Goal: Task Accomplishment & Management: Manage account settings

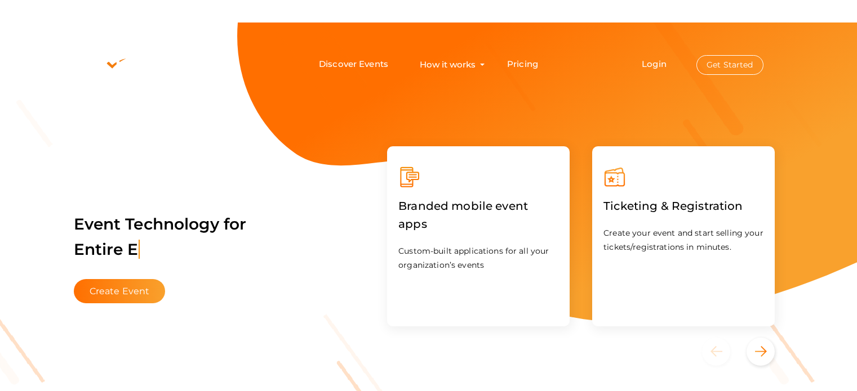
scroll to position [23, 0]
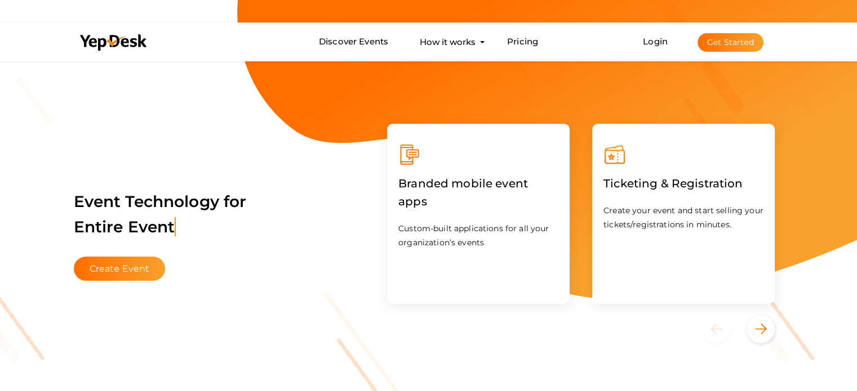
click at [738, 43] on button "Get Started" at bounding box center [730, 42] width 66 height 19
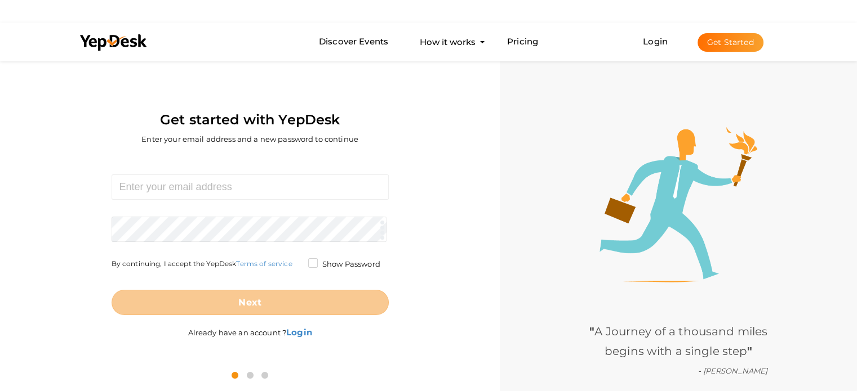
click at [721, 43] on button "Get Started" at bounding box center [730, 42] width 66 height 19
drag, startPoint x: 210, startPoint y: 180, endPoint x: 204, endPoint y: 199, distance: 19.6
click at [210, 180] on input at bounding box center [250, 187] width 277 height 25
type input "[EMAIL_ADDRESS][DOMAIN_NAME]"
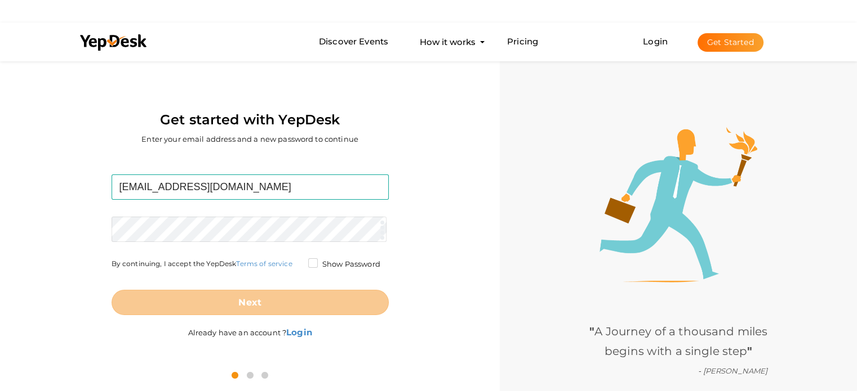
click at [168, 221] on form "diamondjewellery443@gmail.com Required. Invalid email. Checking You already hav…" at bounding box center [250, 245] width 277 height 141
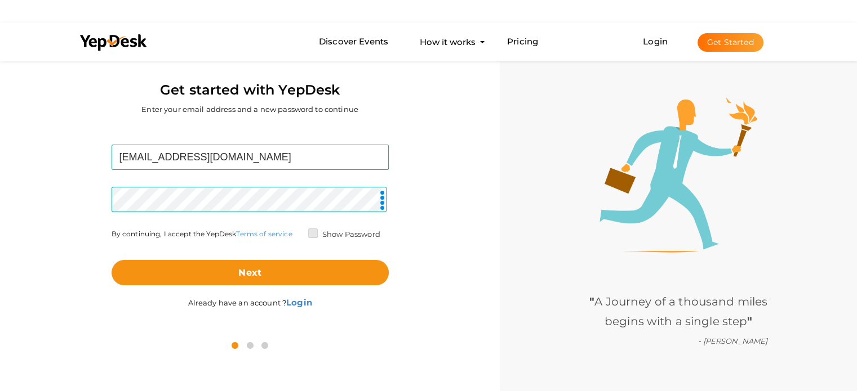
scroll to position [59, 0]
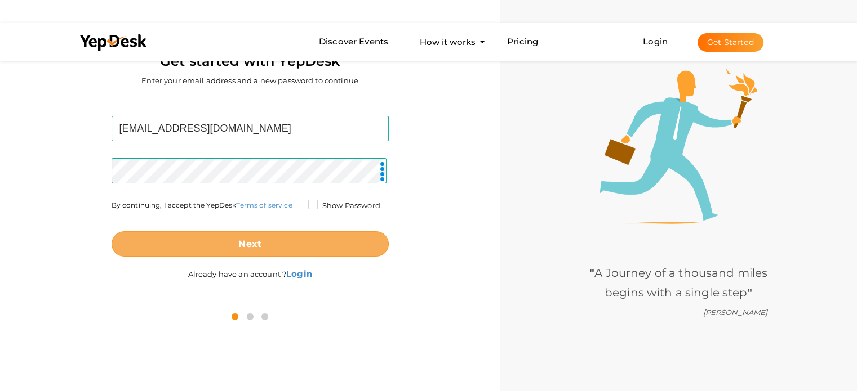
click at [291, 239] on button "Next" at bounding box center [250, 244] width 277 height 25
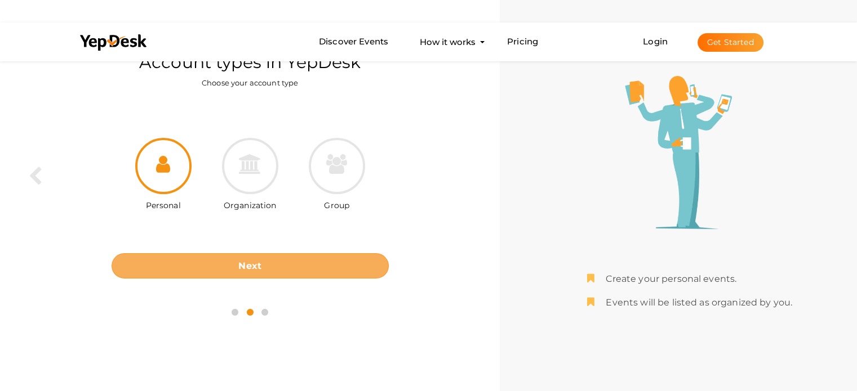
click at [260, 262] on b "Next" at bounding box center [249, 266] width 23 height 11
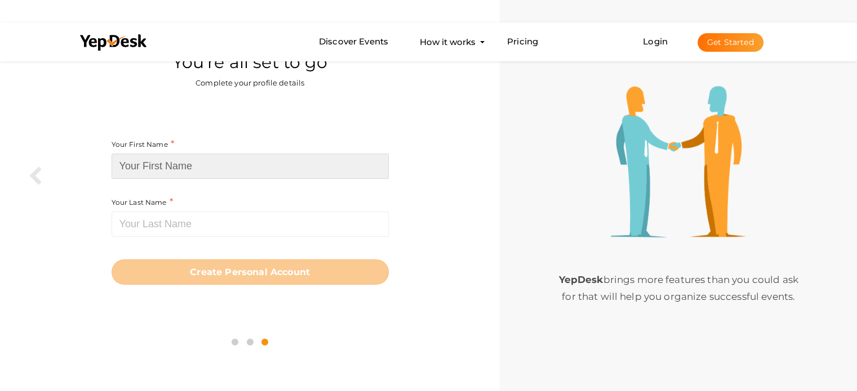
drag, startPoint x: 217, startPoint y: 162, endPoint x: 228, endPoint y: 193, distance: 33.1
click at [217, 162] on input at bounding box center [250, 166] width 277 height 25
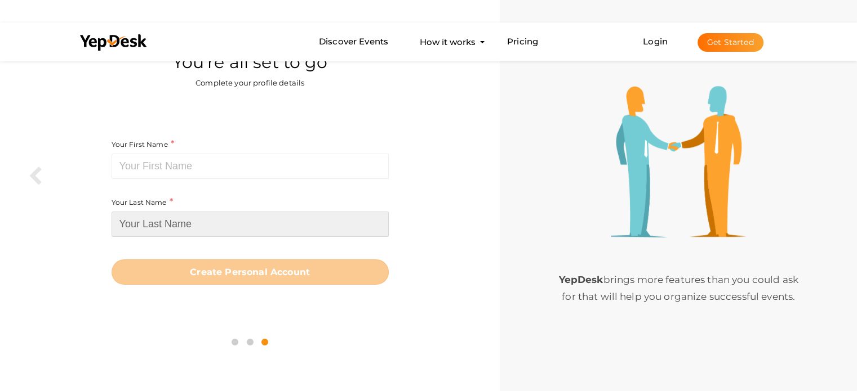
click at [188, 215] on input at bounding box center [250, 224] width 277 height 25
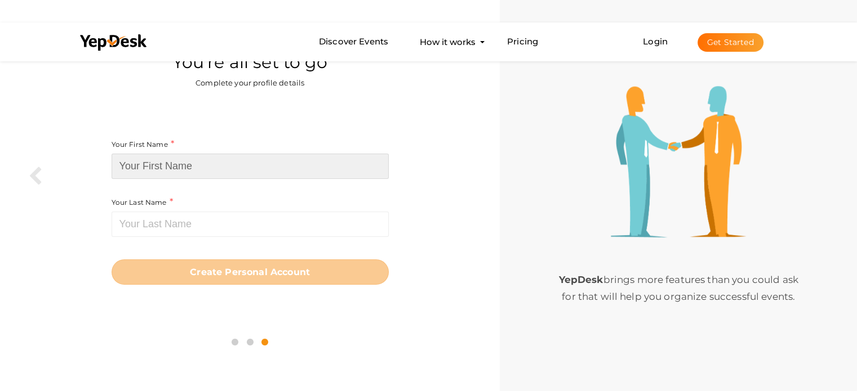
click at [218, 177] on input at bounding box center [250, 166] width 277 height 25
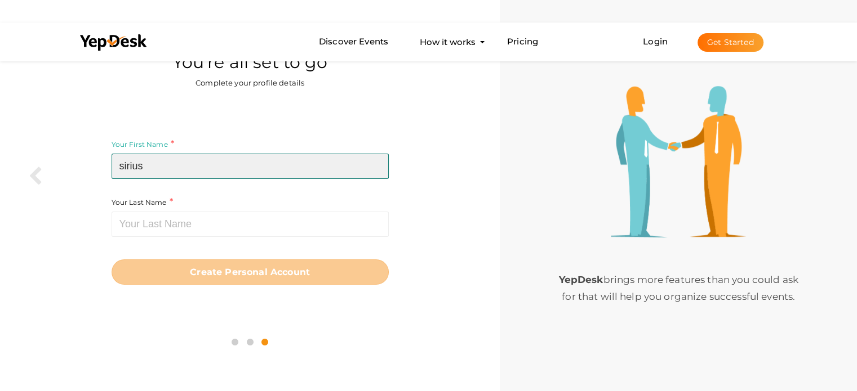
type input "sirius"
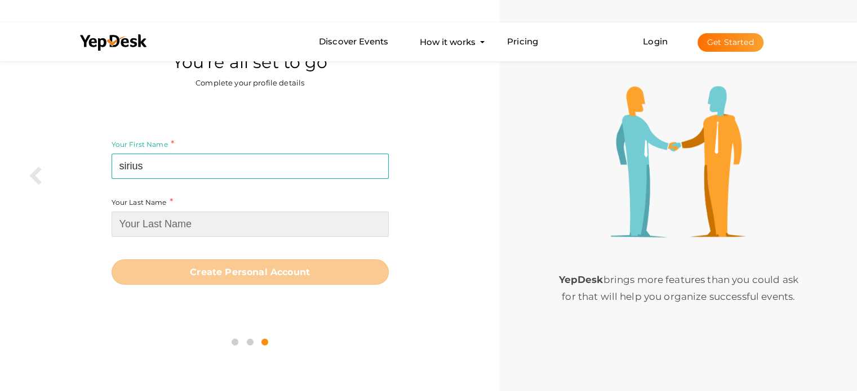
click at [221, 220] on input at bounding box center [250, 224] width 277 height 25
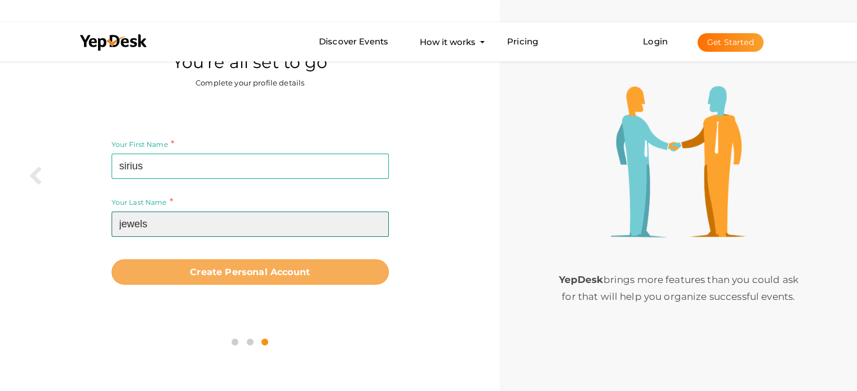
type input "jewels"
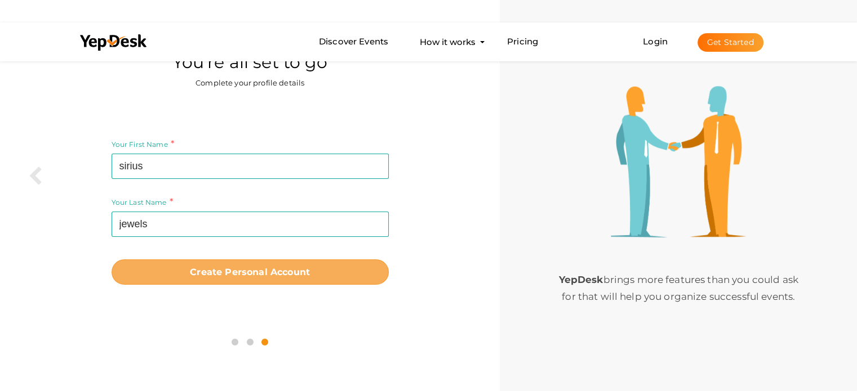
click at [304, 265] on button "Create Personal Account" at bounding box center [250, 272] width 277 height 25
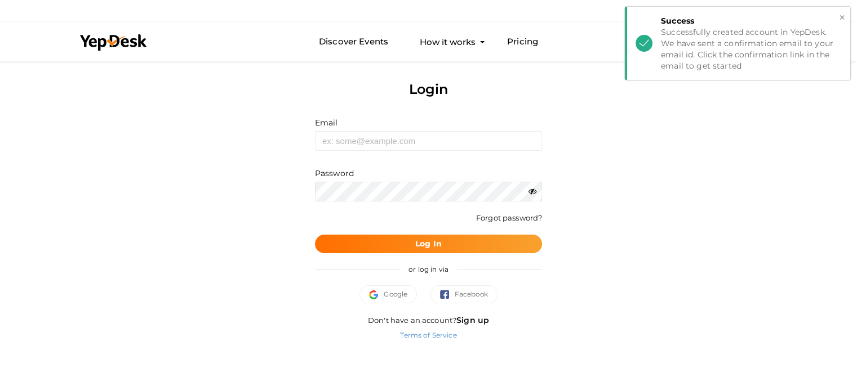
scroll to position [9, 0]
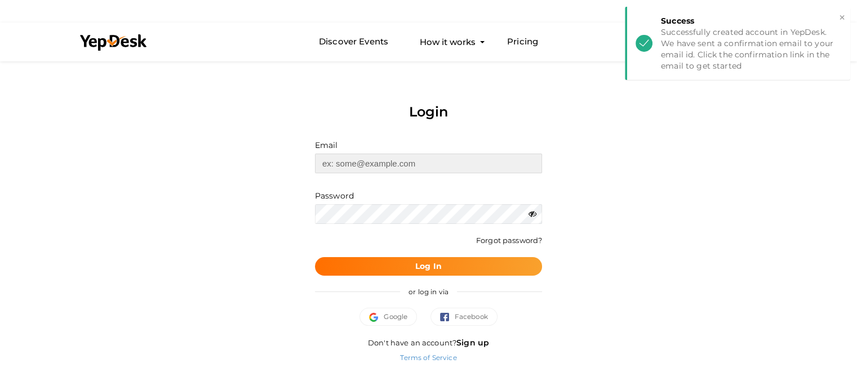
type input "[EMAIL_ADDRESS][DOMAIN_NAME]"
click at [433, 271] on span "Log In" at bounding box center [428, 267] width 26 height 12
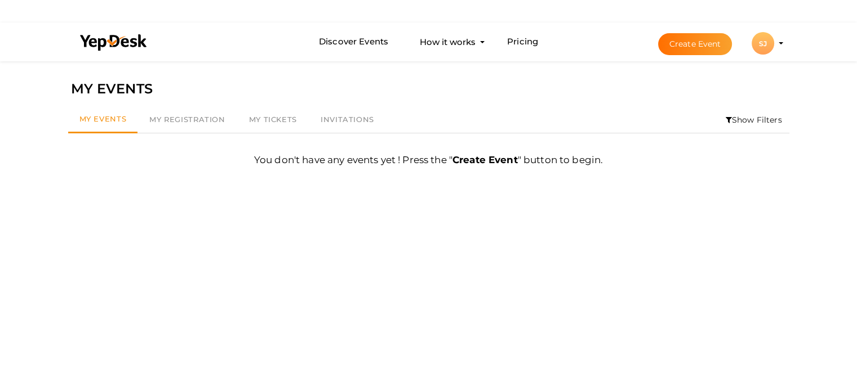
click at [768, 44] on div "SJ" at bounding box center [762, 43] width 23 height 23
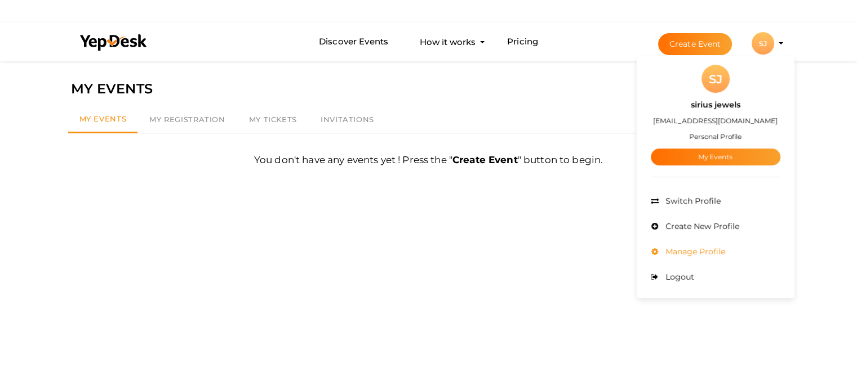
click at [699, 252] on span "Manage Profile" at bounding box center [693, 252] width 63 height 10
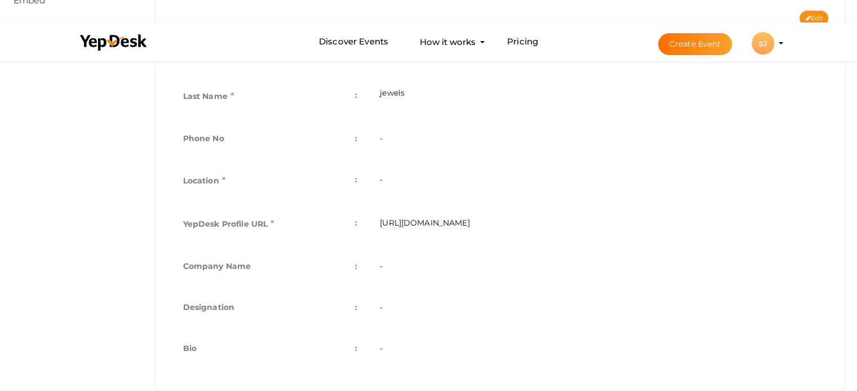
scroll to position [322, 0]
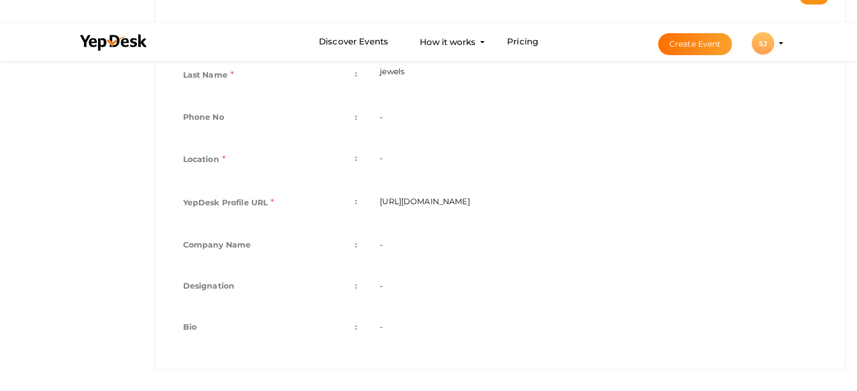
drag, startPoint x: 394, startPoint y: 277, endPoint x: 394, endPoint y: 284, distance: 7.9
click at [395, 280] on td "-" at bounding box center [598, 287] width 460 height 41
drag, startPoint x: 389, startPoint y: 286, endPoint x: 381, endPoint y: 286, distance: 7.9
click at [385, 286] on td "-" at bounding box center [598, 287] width 460 height 41
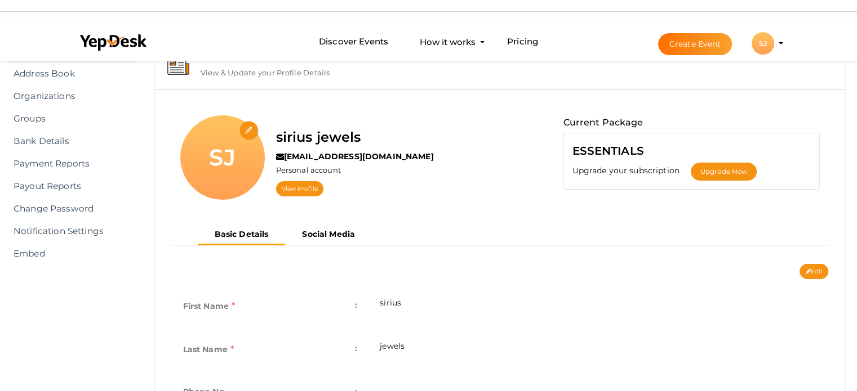
scroll to position [0, 0]
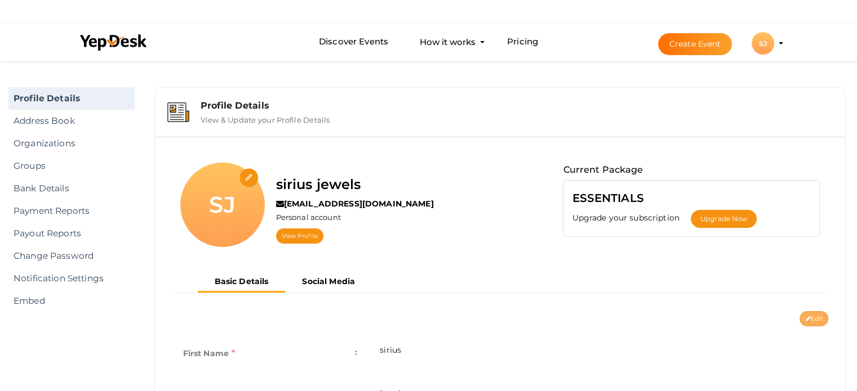
click at [810, 321] on button "Edit" at bounding box center [813, 318] width 29 height 15
type input "sirius"
type input "jewels"
type input "sirius-jewels"
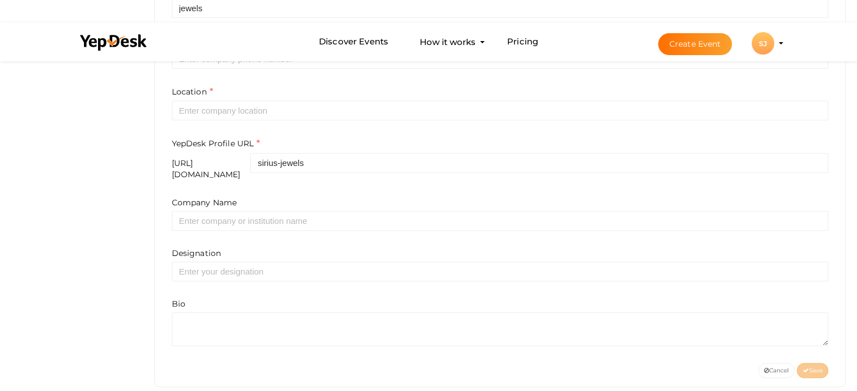
scroll to position [406, 0]
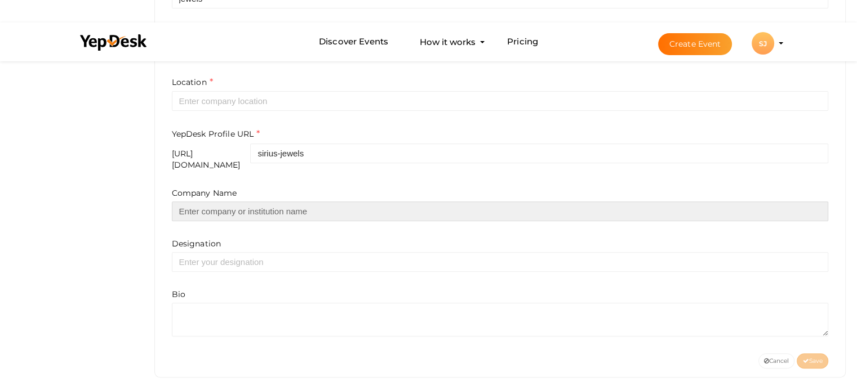
click at [194, 206] on input "text" at bounding box center [500, 212] width 657 height 20
type input "siriusjewels and lifestyles pvt ltd"
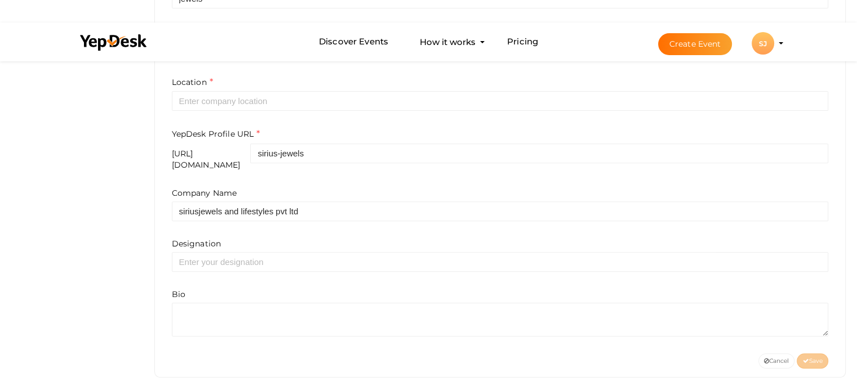
type input "08980499299"
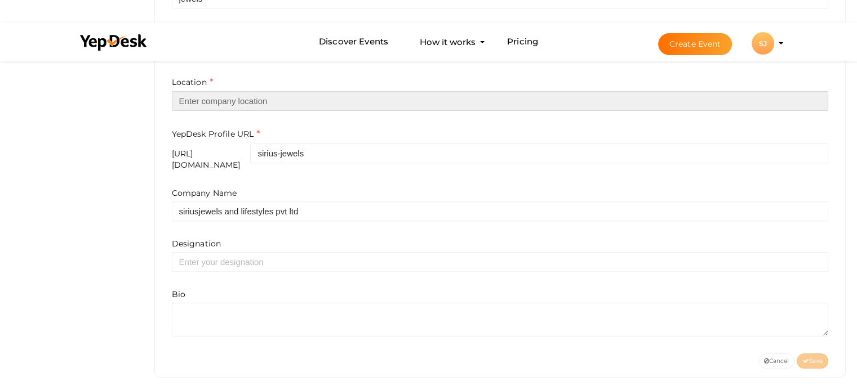
type input "[GEOGRAPHIC_DATA]"
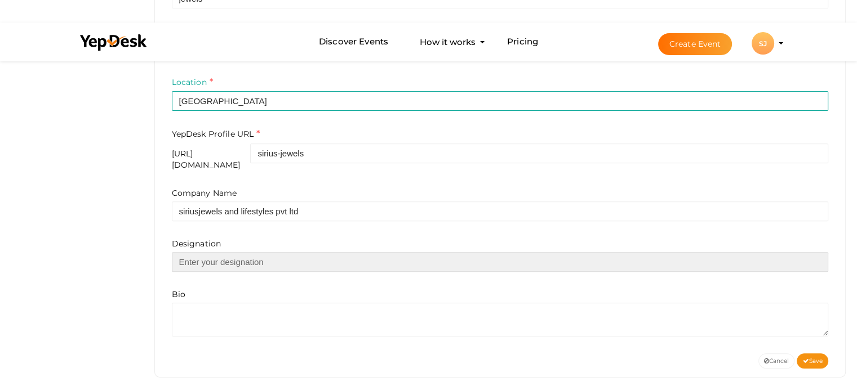
click at [195, 252] on input "text" at bounding box center [500, 262] width 657 height 20
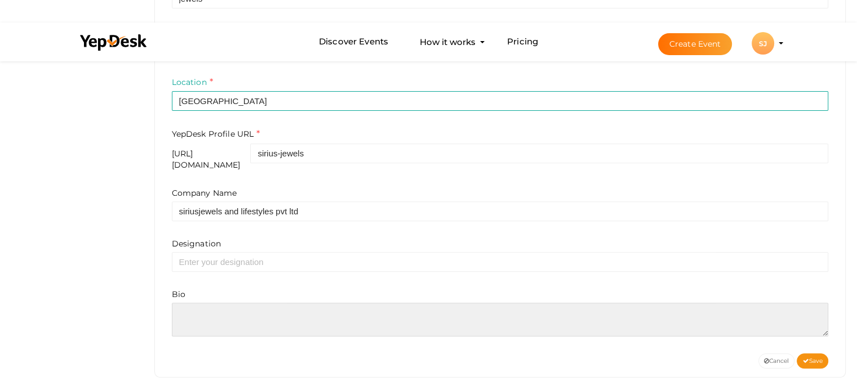
click at [235, 306] on textarea at bounding box center [500, 320] width 657 height 34
paste textarea "Sirius Jewels brings you an exclusive collection of diamond ring men that redef…"
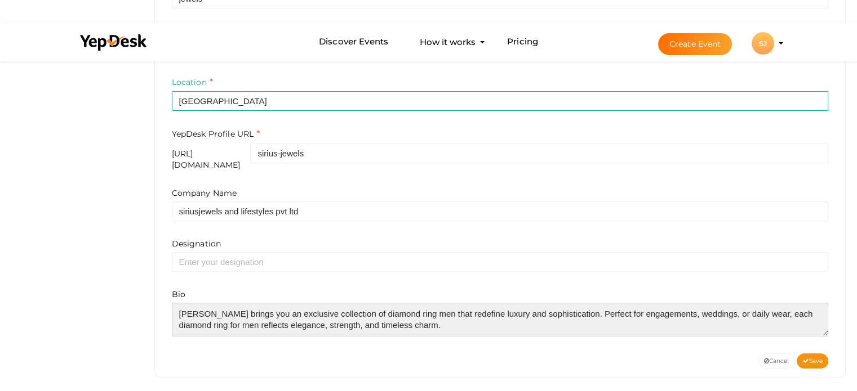
scroll to position [0, 0]
drag, startPoint x: 376, startPoint y: 304, endPoint x: 416, endPoint y: 303, distance: 40.0
click at [416, 303] on textarea at bounding box center [500, 320] width 657 height 34
drag, startPoint x: 476, startPoint y: 313, endPoint x: 457, endPoint y: 313, distance: 18.6
click at [475, 313] on textarea at bounding box center [500, 320] width 657 height 34
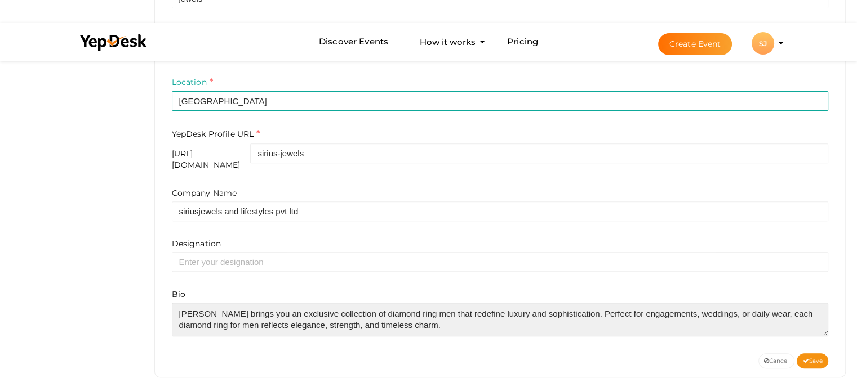
scroll to position [5, 0]
paste textarea "https://www.siriusjewels.com/jewellery/rings/men-s-rings/28"
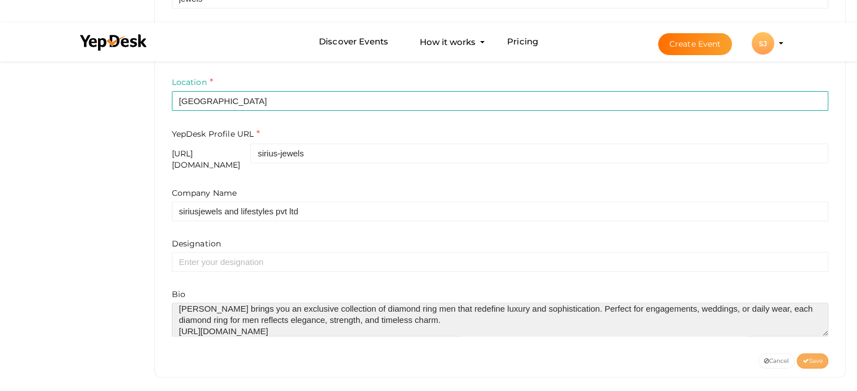
type textarea "[PERSON_NAME] brings you an exclusive collection of diamond ring men that redef…"
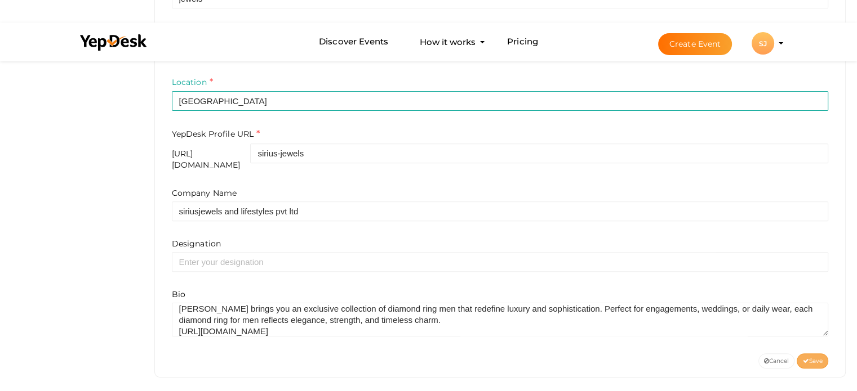
click at [820, 354] on button "Save" at bounding box center [812, 361] width 32 height 15
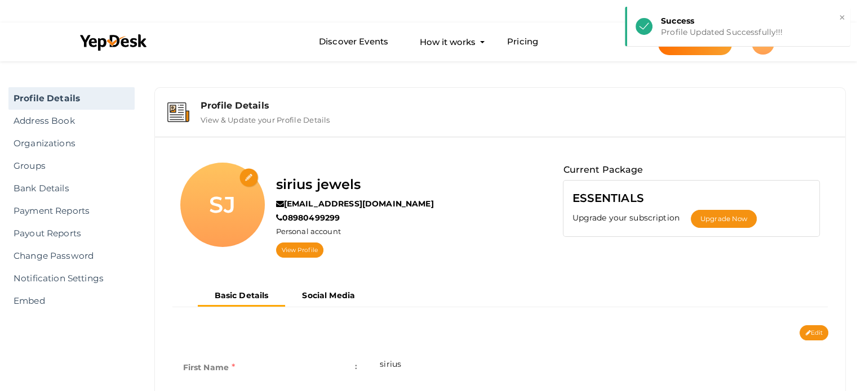
scroll to position [0, 0]
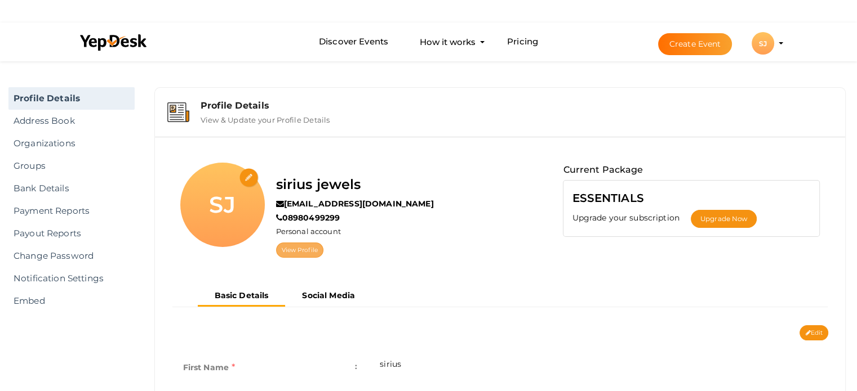
click at [304, 251] on link "View Profile" at bounding box center [299, 250] width 47 height 15
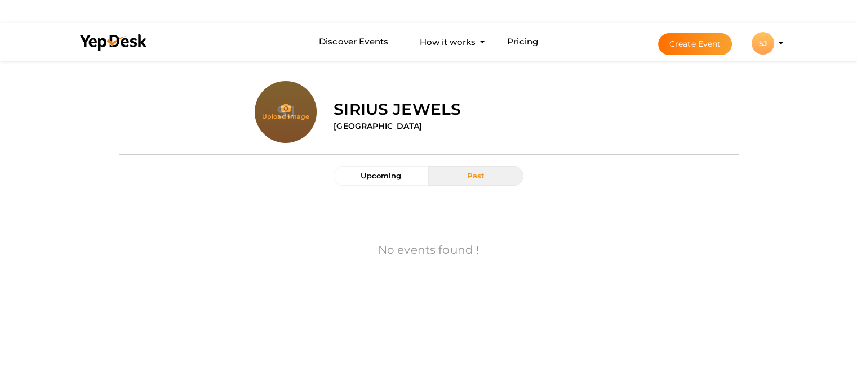
click at [286, 121] on input "file" at bounding box center [286, 135] width 62 height 62
type input "C:\fakepath\Logo - Sirius Jewels.jpg"
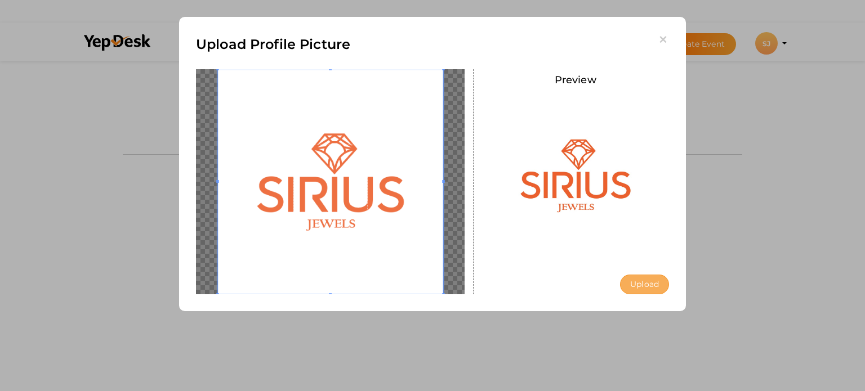
click at [652, 290] on button "Upload" at bounding box center [644, 285] width 49 height 20
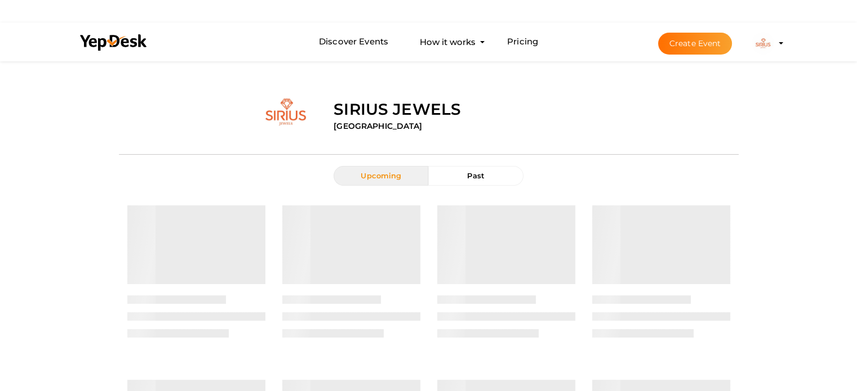
click at [767, 47] on img at bounding box center [762, 43] width 23 height 23
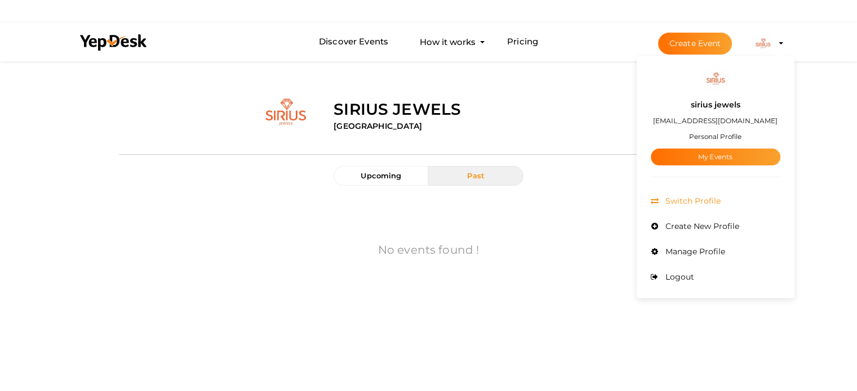
click at [712, 202] on span "Switch Profile" at bounding box center [691, 201] width 58 height 10
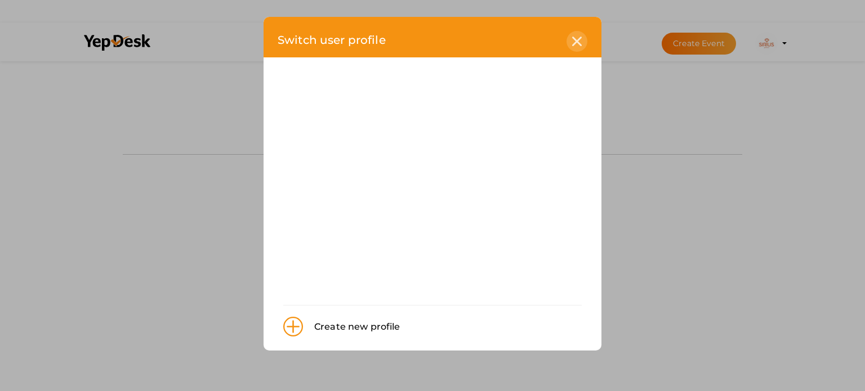
click at [570, 42] on div at bounding box center [577, 41] width 21 height 21
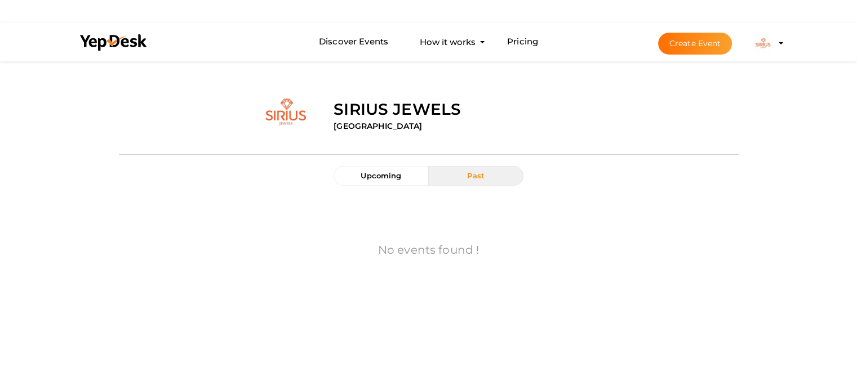
click at [778, 38] on li "Create Event sirius jewels [EMAIL_ADDRESS][DOMAIN_NAME] Personal Profile My Eve…" at bounding box center [710, 43] width 150 height 41
click at [769, 44] on img at bounding box center [762, 43] width 23 height 23
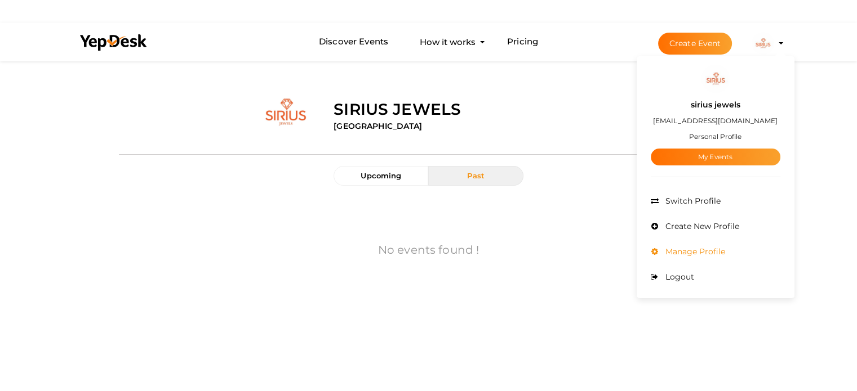
click at [690, 253] on span "Manage Profile" at bounding box center [693, 252] width 63 height 10
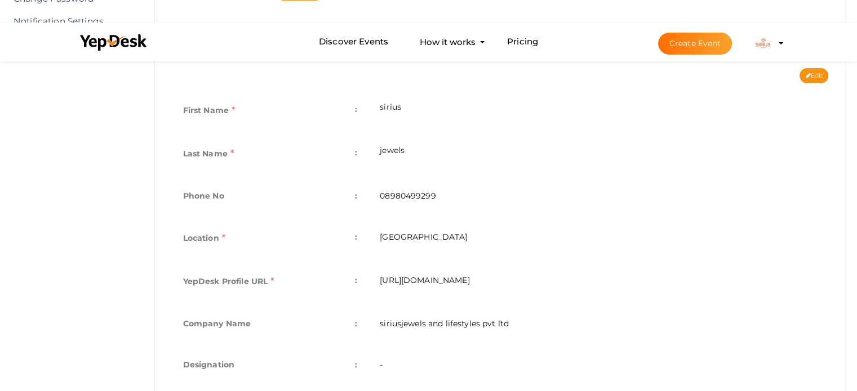
scroll to position [252, 0]
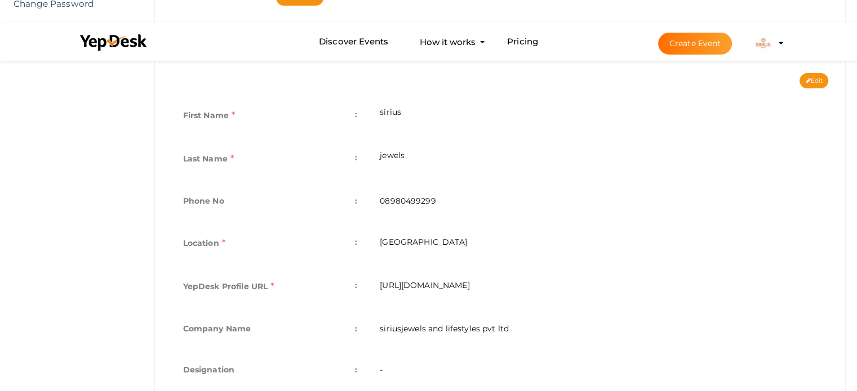
drag, startPoint x: 563, startPoint y: 283, endPoint x: 379, endPoint y: 274, distance: 184.4
click at [379, 274] on td "[URL][DOMAIN_NAME]" at bounding box center [598, 287] width 460 height 43
copy td "[URL][DOMAIN_NAME]"
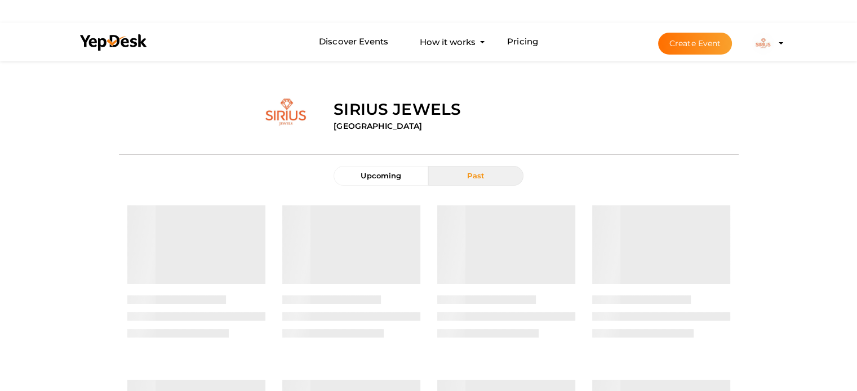
click at [764, 47] on img at bounding box center [762, 43] width 23 height 23
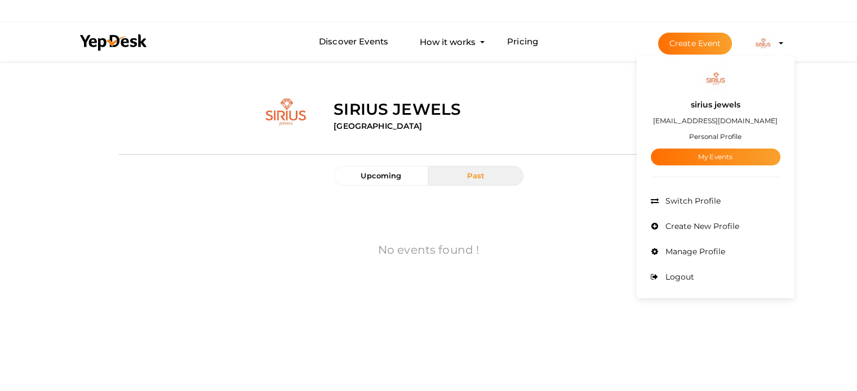
click at [702, 248] on span "Manage Profile" at bounding box center [693, 252] width 63 height 10
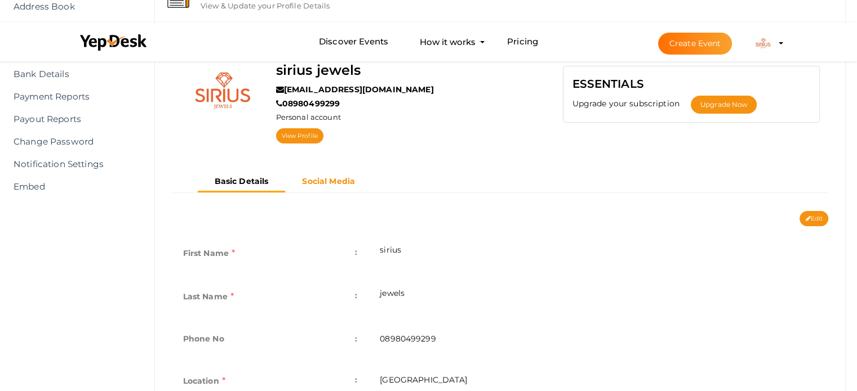
click at [339, 186] on button "Social Media" at bounding box center [328, 181] width 87 height 19
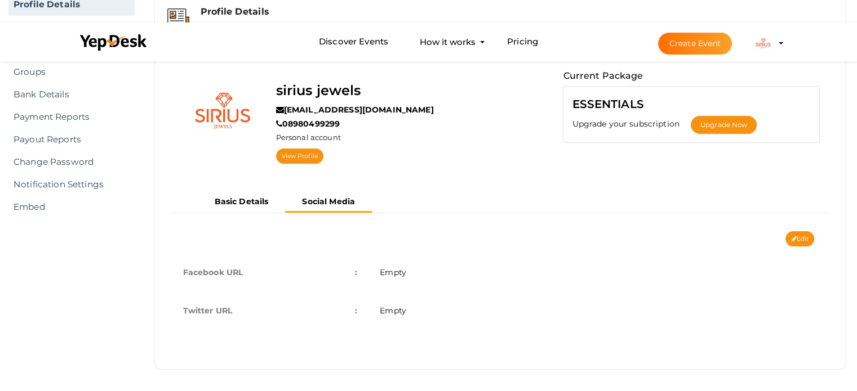
click at [406, 262] on td "Empty" at bounding box center [598, 272] width 460 height 38
click at [401, 270] on span "Empty" at bounding box center [393, 273] width 26 height 10
click at [802, 239] on button "Edit" at bounding box center [799, 239] width 29 height 15
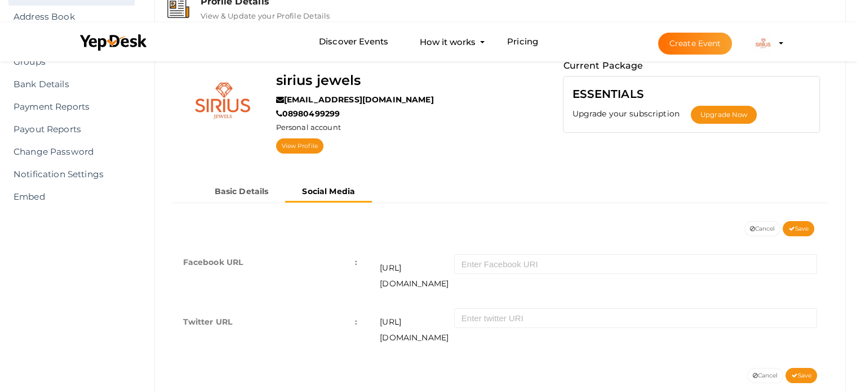
scroll to position [115, 0]
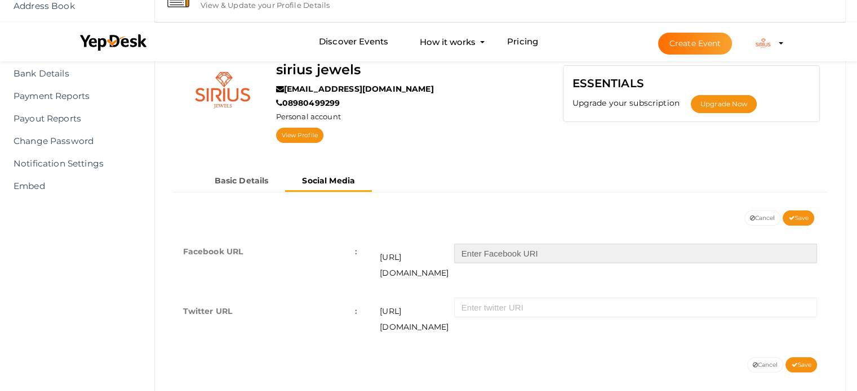
click at [514, 258] on input "text" at bounding box center [635, 254] width 363 height 20
paste input "https://www.facebook.com/siriusjewelsnlifestyles/"
type input "https://www.facebook.com/siriusjewelsnlifestyles/"
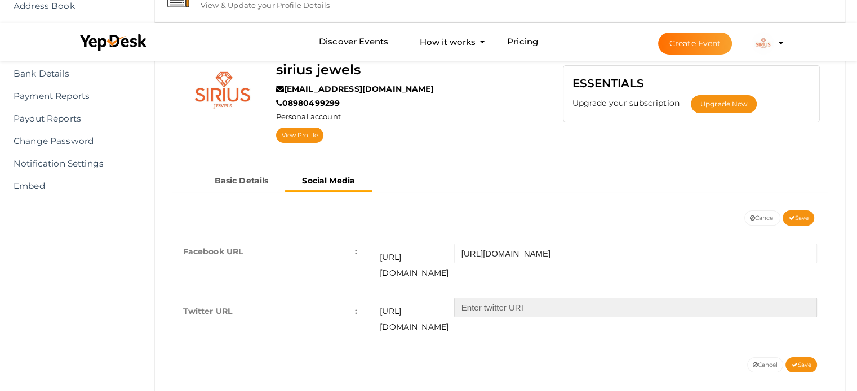
click at [552, 298] on input "text" at bounding box center [635, 308] width 363 height 20
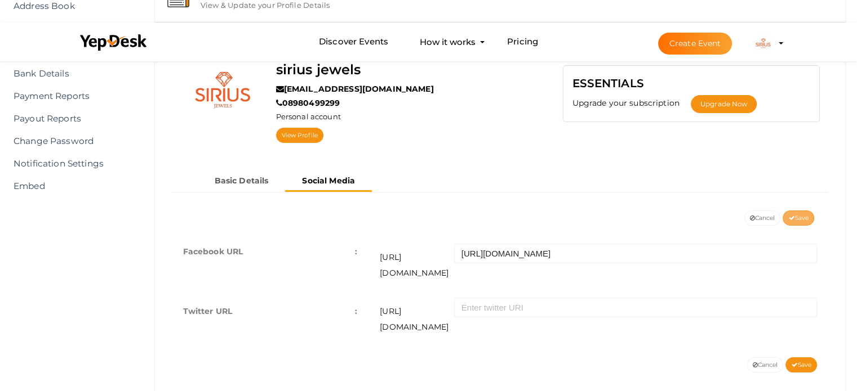
click at [802, 219] on span "Save" at bounding box center [798, 218] width 20 height 7
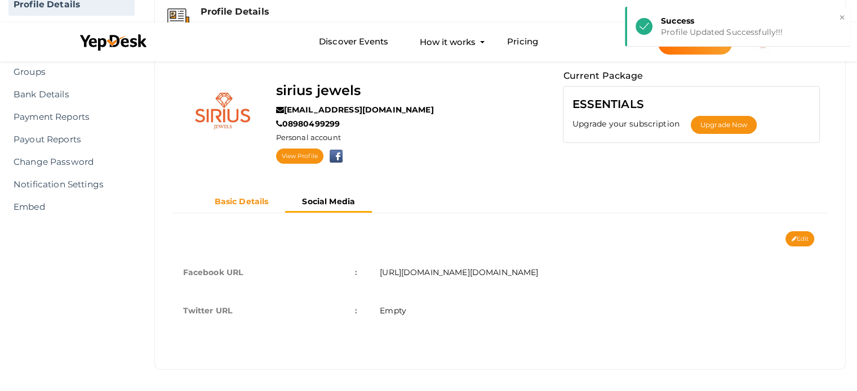
click at [252, 193] on button "Basic Details" at bounding box center [242, 202] width 88 height 19
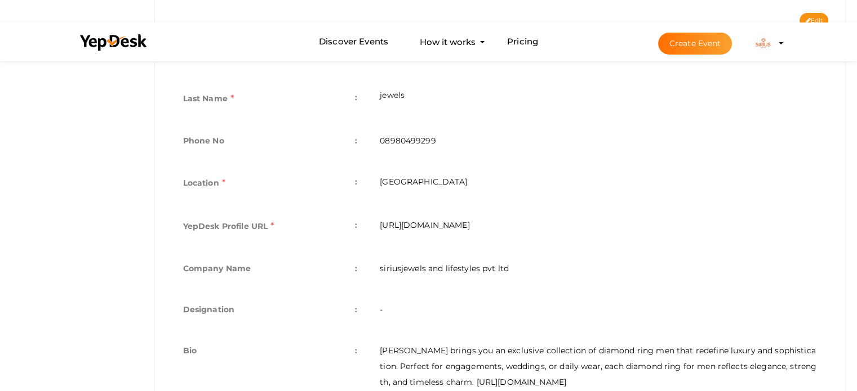
scroll to position [252, 0]
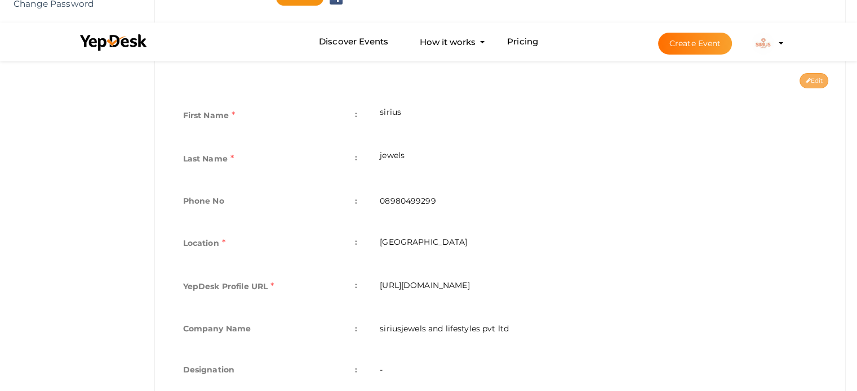
click at [817, 80] on button "Edit" at bounding box center [813, 80] width 29 height 15
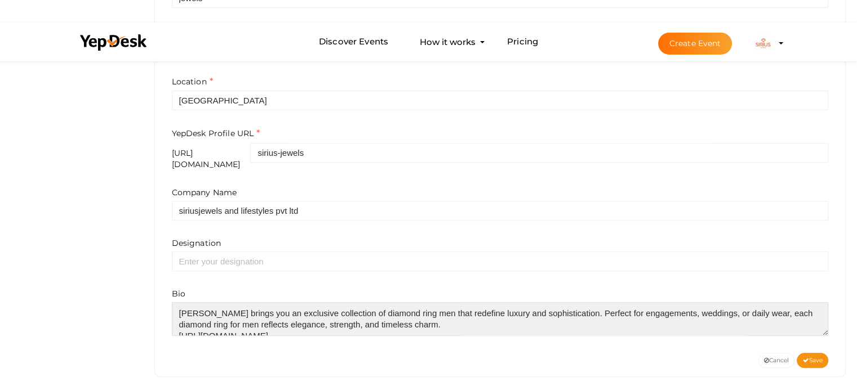
scroll to position [11, 0]
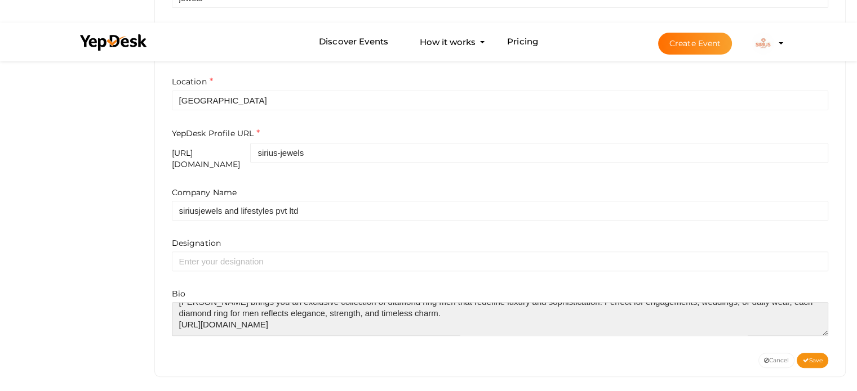
drag, startPoint x: 419, startPoint y: 313, endPoint x: 171, endPoint y: 331, distance: 249.0
click at [171, 331] on div "First Name e.g. "John" sirius Last Name e.g. "Doe" jewels Phone No 08980499299 …" at bounding box center [500, 136] width 674 height 433
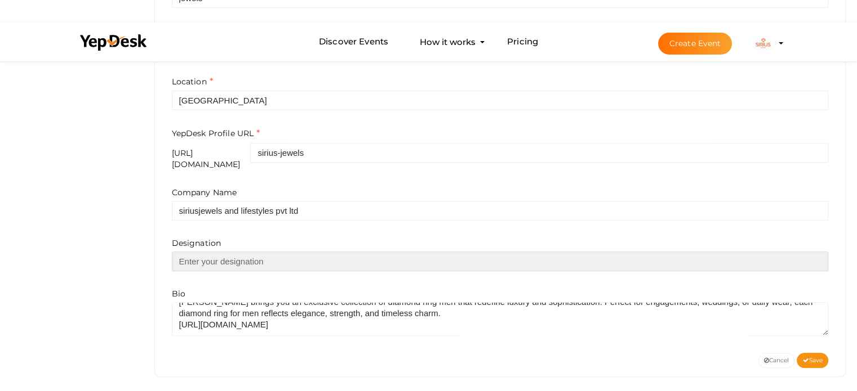
click at [207, 256] on input "text" at bounding box center [500, 262] width 657 height 20
paste input "https://www.siriusjewels.com/jewellery/rings/men-s-rings/28"
type input "https://www.siriusjewels.com/jewellery/rings/men-s-rings/28"
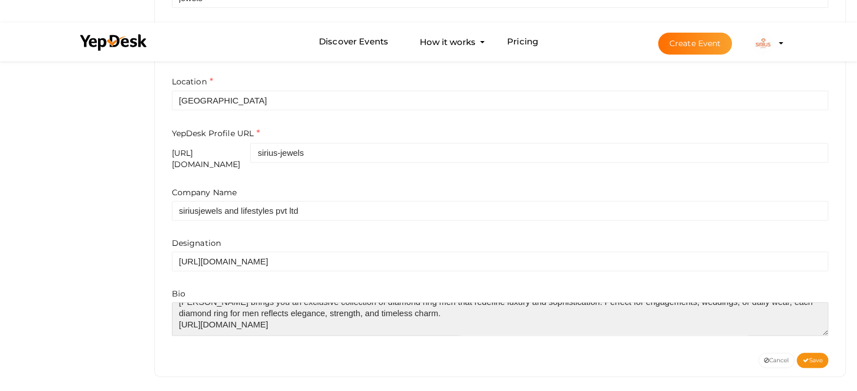
drag, startPoint x: 409, startPoint y: 317, endPoint x: 142, endPoint y: 331, distance: 267.3
click at [143, 331] on div "Profile Details View & Update your Profile Details sirius jewels diamondjewelle…" at bounding box center [500, 30] width 714 height 739
drag, startPoint x: 390, startPoint y: 317, endPoint x: 416, endPoint y: 315, distance: 26.5
click at [390, 317] on textarea at bounding box center [500, 319] width 657 height 34
click at [404, 318] on textarea at bounding box center [500, 319] width 657 height 34
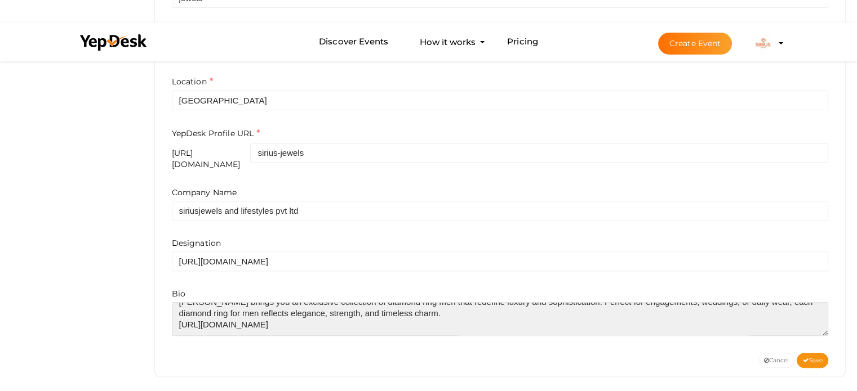
drag, startPoint x: 406, startPoint y: 318, endPoint x: 150, endPoint y: 317, distance: 255.2
click at [150, 317] on div "Profile Details View & Update your Profile Details sirius jewels diamondjewelle…" at bounding box center [500, 30] width 714 height 739
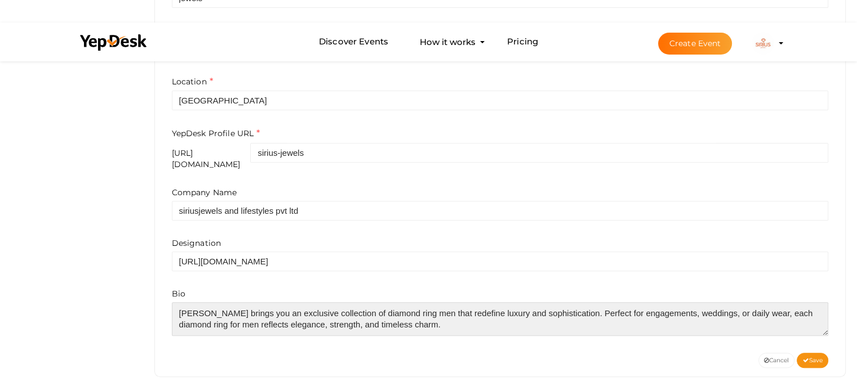
scroll to position [5, 0]
type textarea "Sirius Jewels brings you an exclusive collection of diamond ring men that redef…"
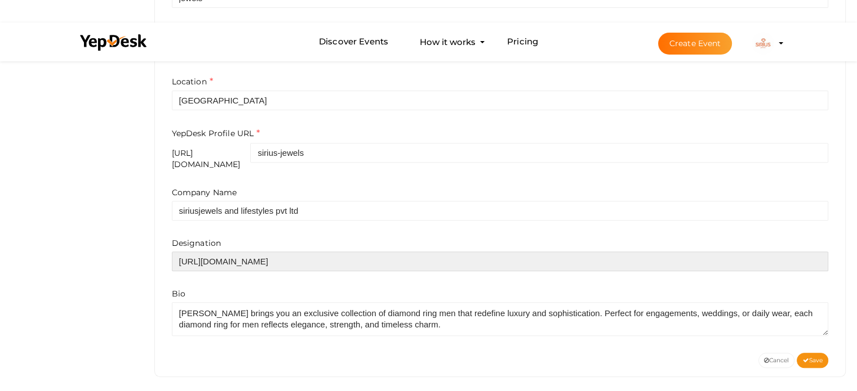
click at [175, 257] on input "https://www.siriusjewels.com/jewellery/rings/men-s-rings/28" at bounding box center [500, 262] width 657 height 20
type input "website: https://www.siriusjewels.com/jewellery/rings/men-s-rings/28"
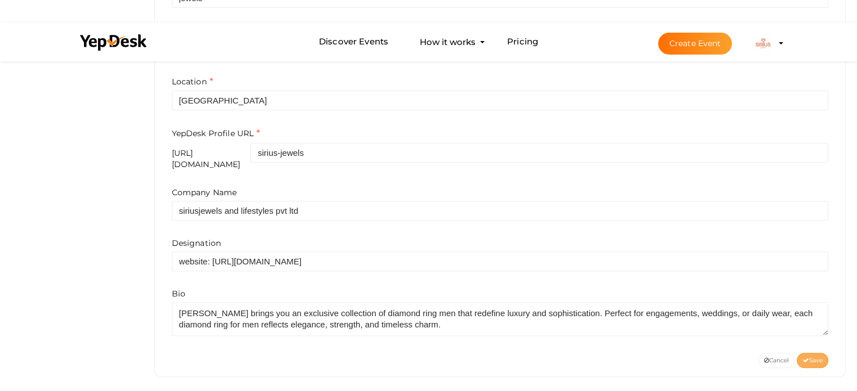
click at [821, 357] on span "Save" at bounding box center [812, 360] width 20 height 7
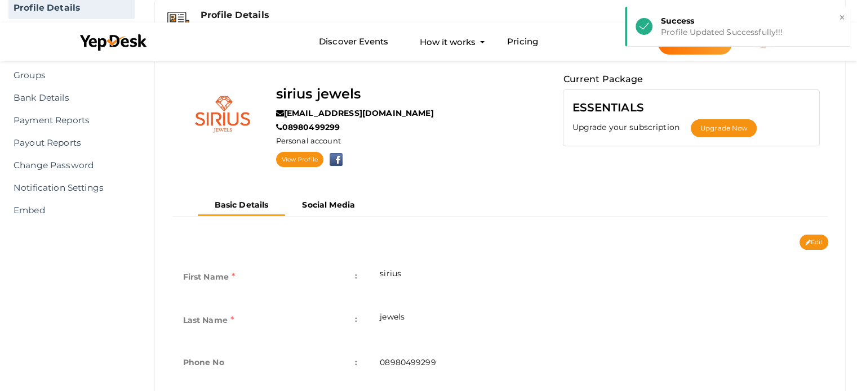
scroll to position [0, 0]
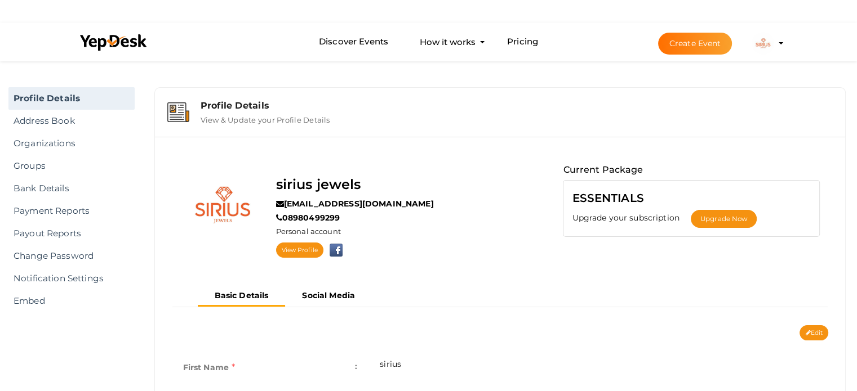
click at [765, 47] on img at bounding box center [762, 43] width 23 height 23
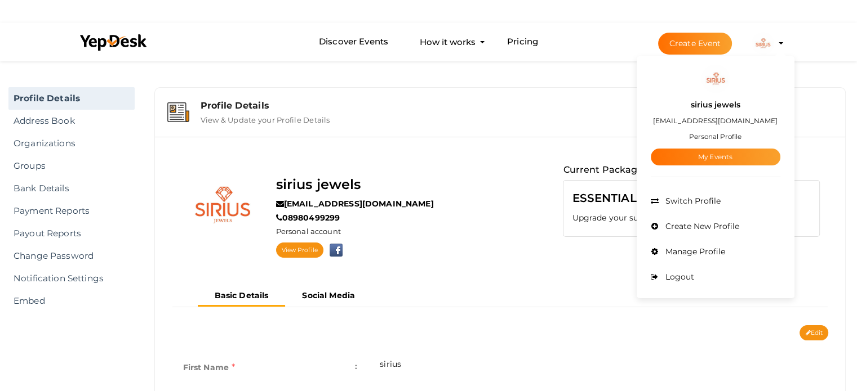
click at [431, 252] on div "View Profile" at bounding box center [355, 249] width 158 height 18
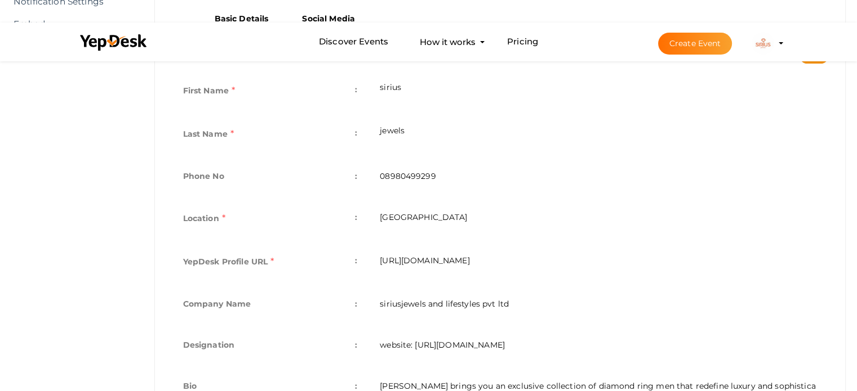
scroll to position [365, 0]
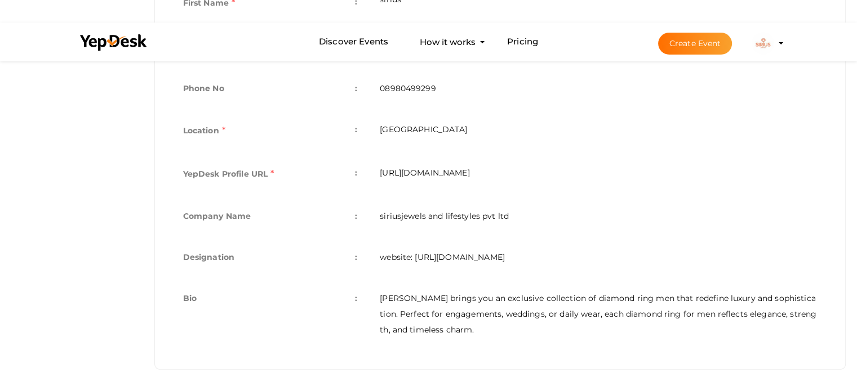
drag, startPoint x: 566, startPoint y: 170, endPoint x: 367, endPoint y: 170, distance: 198.8
click at [367, 170] on tr "YepDesk Profile URL : https://www.yepdesk.com/profile/sirius-jewels" at bounding box center [500, 175] width 657 height 43
copy tr ": https://www.yepdesk.com/profile/sirius-jewels"
click at [706, 42] on button "Create Event" at bounding box center [695, 44] width 74 height 22
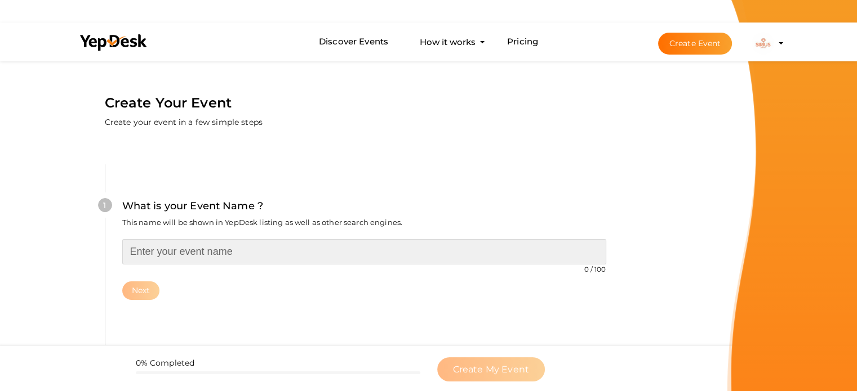
click at [212, 253] on input "text" at bounding box center [364, 251] width 484 height 25
type input "siriusjewels"
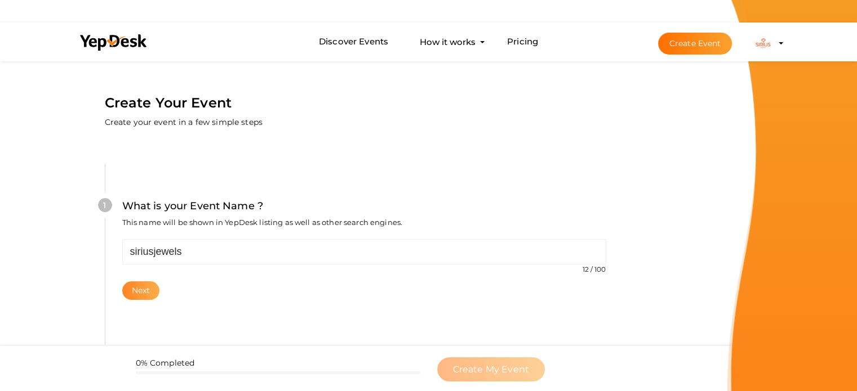
click at [139, 291] on button "Next" at bounding box center [141, 291] width 38 height 19
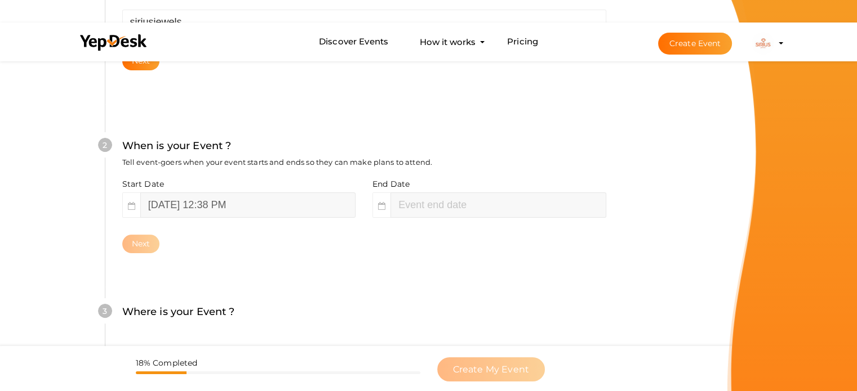
scroll to position [232, 0]
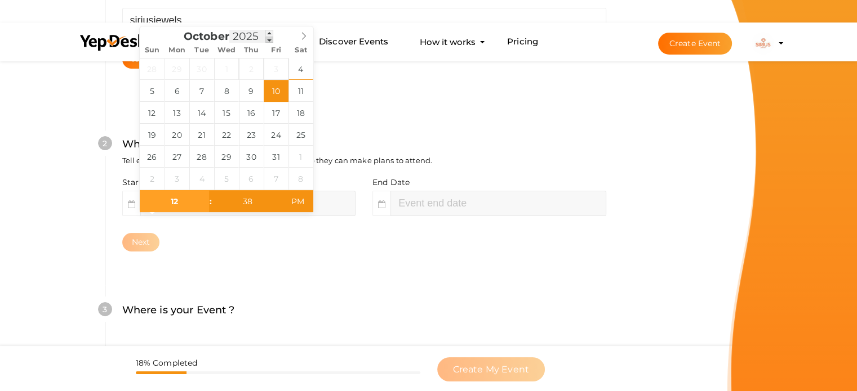
click at [266, 38] on span at bounding box center [269, 40] width 8 height 7
click at [269, 38] on span at bounding box center [269, 40] width 8 height 7
click at [271, 38] on span at bounding box center [269, 40] width 8 height 7
type input "November 6, 2025 12:38 PM"
type input "02"
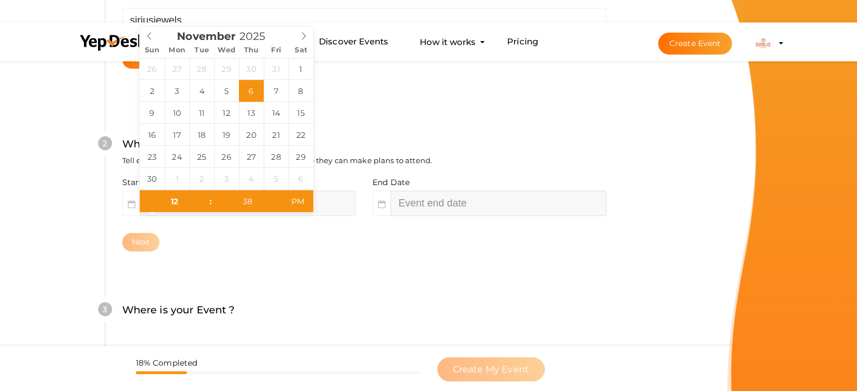
type input "38"
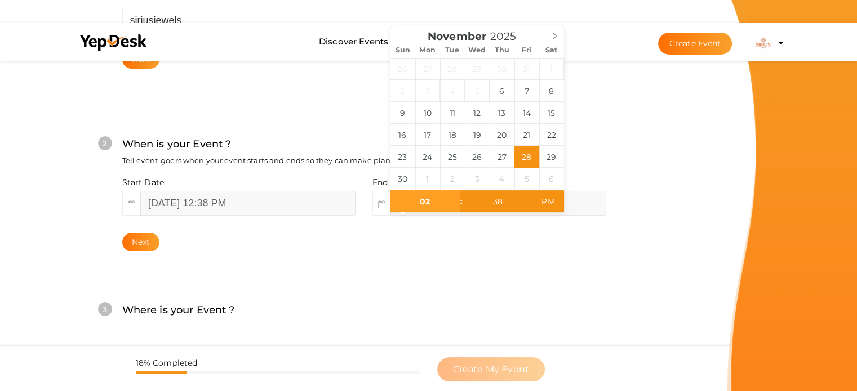
type input "November 29, 2025 2:38 PM"
click at [139, 241] on button "Next" at bounding box center [141, 242] width 38 height 19
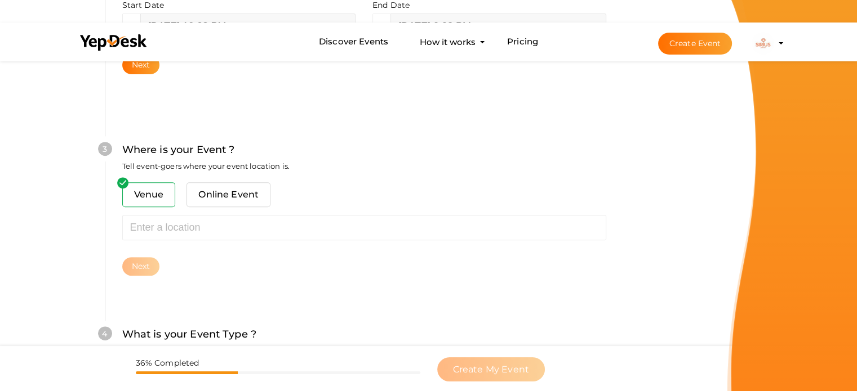
scroll to position [415, 0]
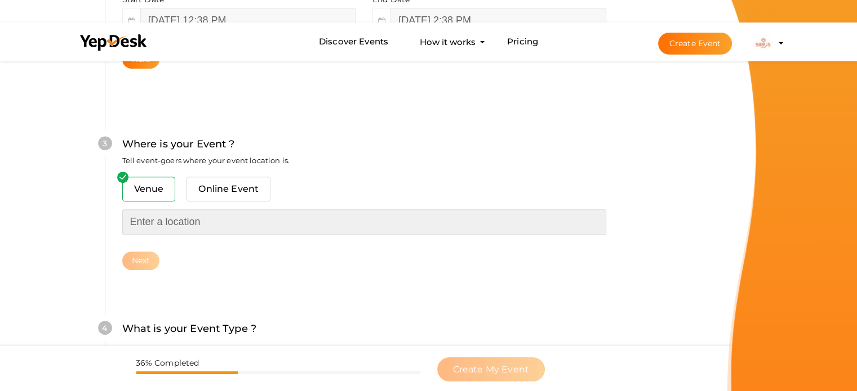
click at [167, 220] on input "text" at bounding box center [364, 222] width 484 height 25
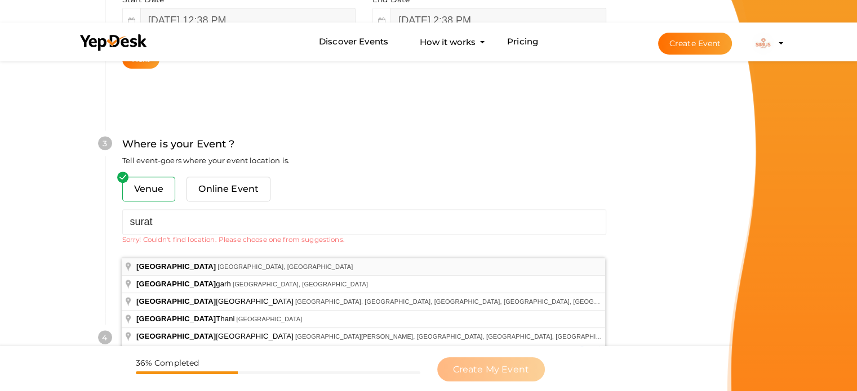
type input "Surat, Gujarat, India"
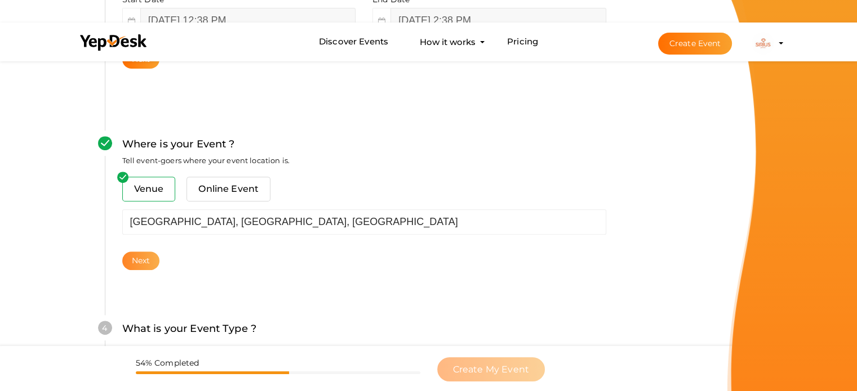
click at [133, 264] on button "Next" at bounding box center [141, 261] width 38 height 19
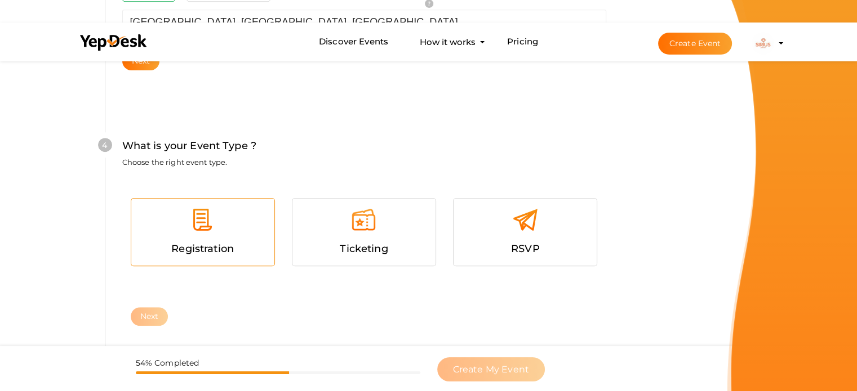
scroll to position [616, 0]
click at [203, 237] on div at bounding box center [203, 223] width 126 height 34
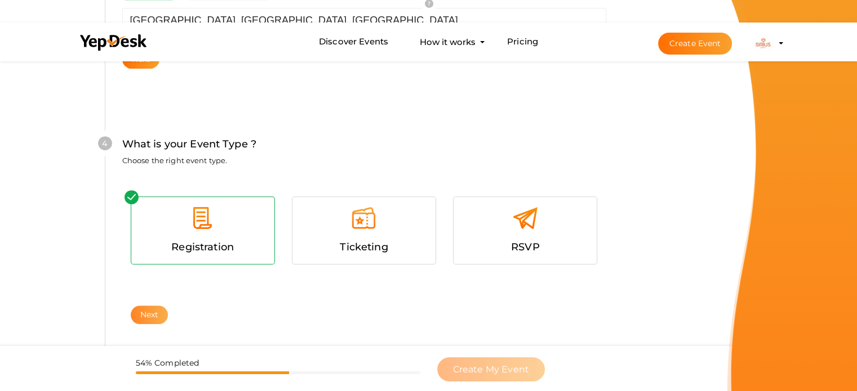
click at [146, 310] on button "Next" at bounding box center [150, 315] width 38 height 19
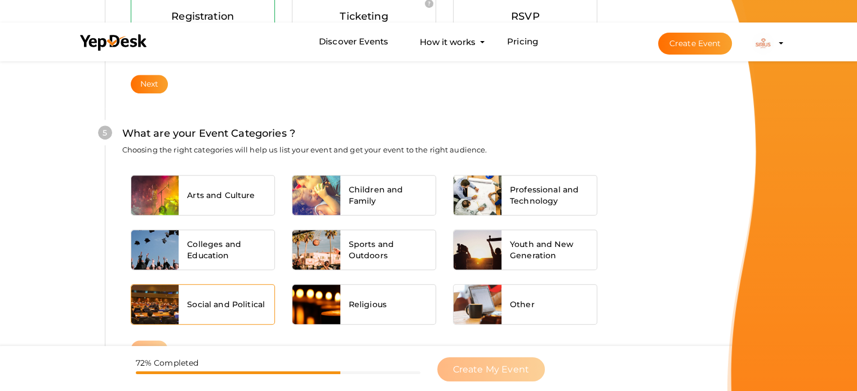
scroll to position [852, 0]
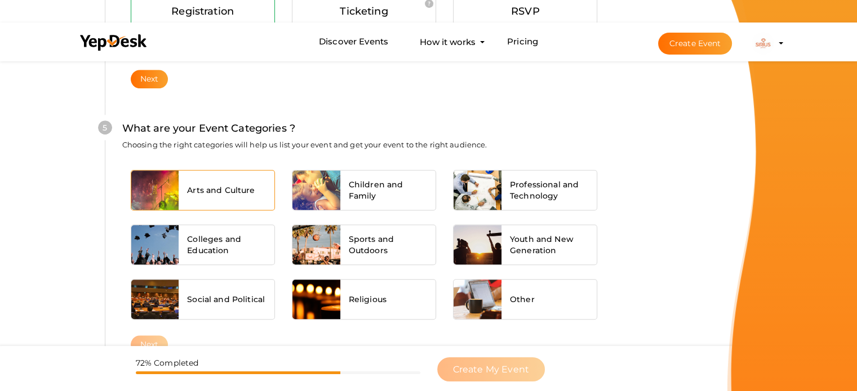
click at [229, 197] on div "Arts and Culture" at bounding box center [227, 190] width 96 height 39
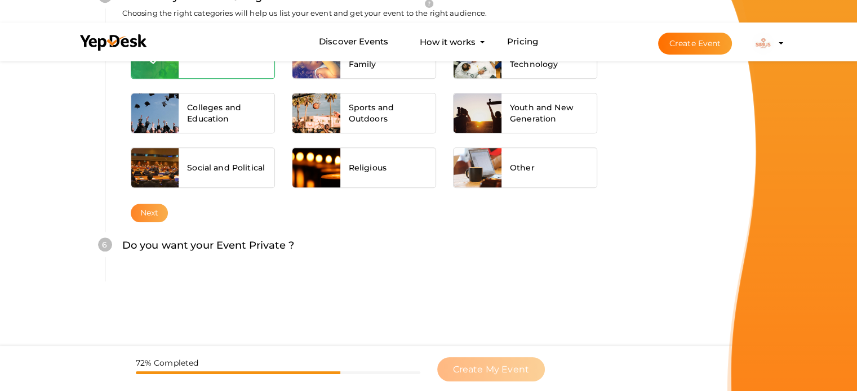
click at [162, 211] on button "Next" at bounding box center [150, 213] width 38 height 19
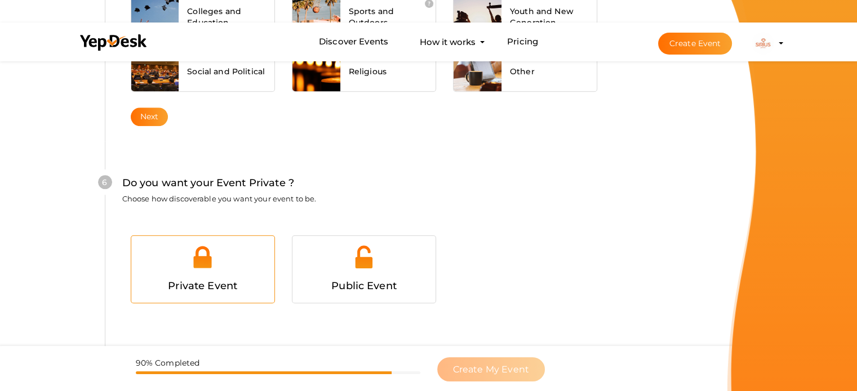
scroll to position [1099, 0]
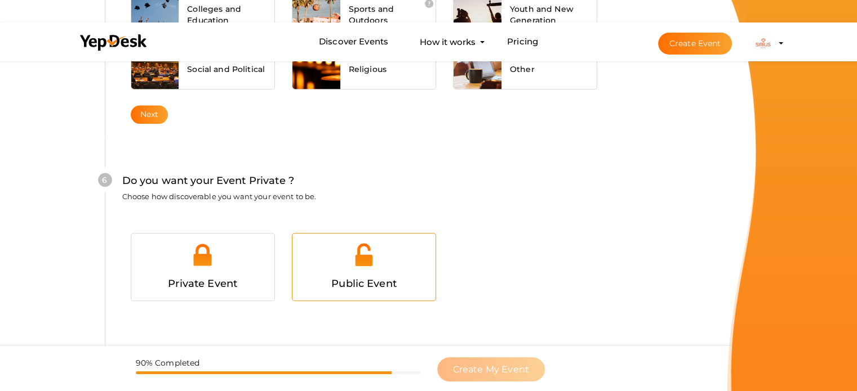
click at [355, 268] on div at bounding box center [364, 259] width 126 height 34
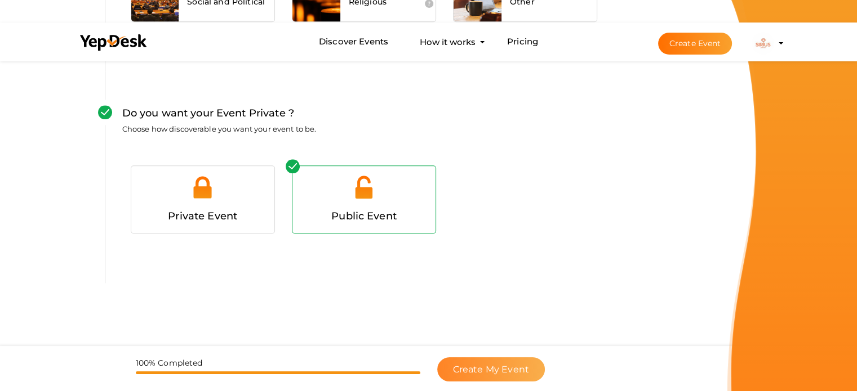
click at [489, 367] on span "Create My Event" at bounding box center [491, 369] width 76 height 11
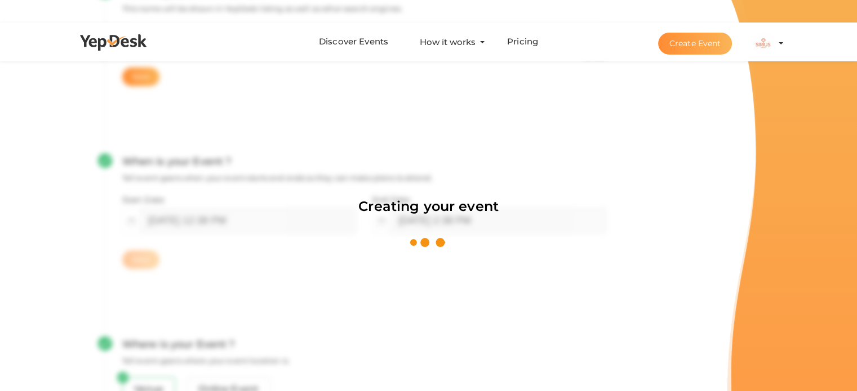
scroll to position [169, 0]
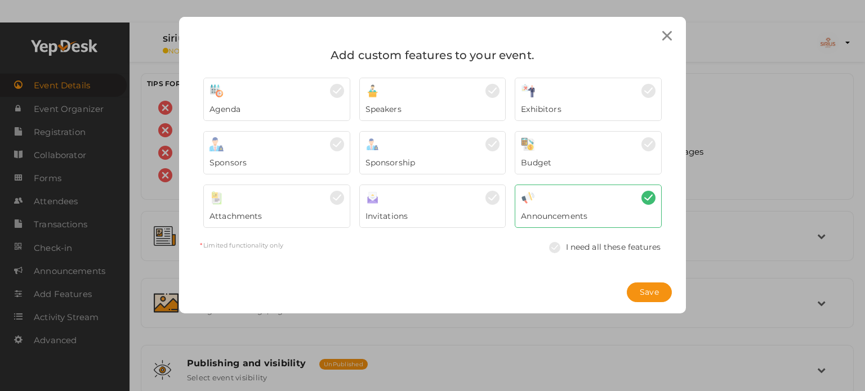
click at [667, 38] on icon at bounding box center [667, 36] width 10 height 10
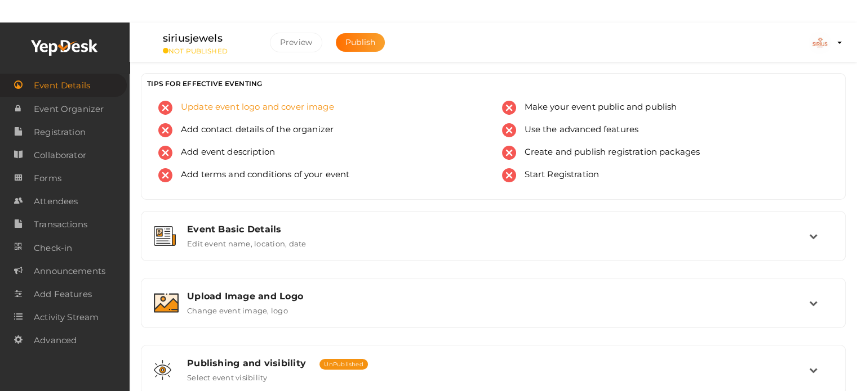
click at [282, 106] on span "Update event logo and cover image" at bounding box center [253, 108] width 162 height 14
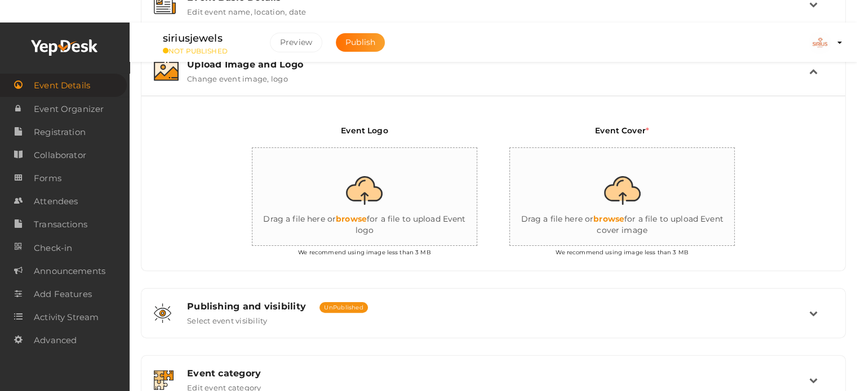
click at [369, 203] on input "file" at bounding box center [364, 197] width 225 height 99
type input "C:\fakepath\Logo - Sirius Jewels.jpg"
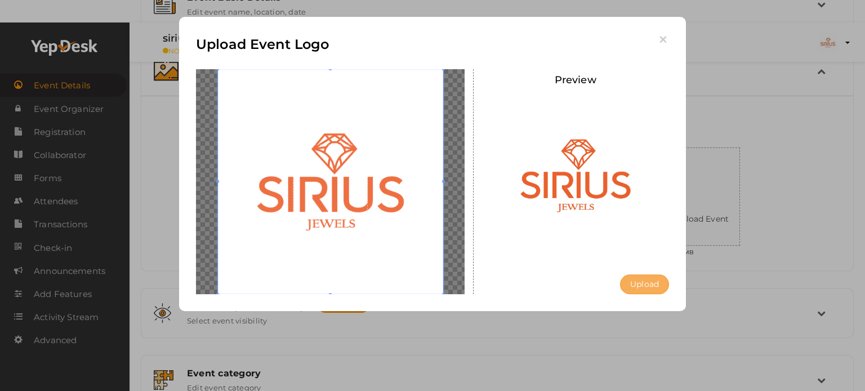
click at [649, 288] on button "Upload" at bounding box center [644, 285] width 49 height 20
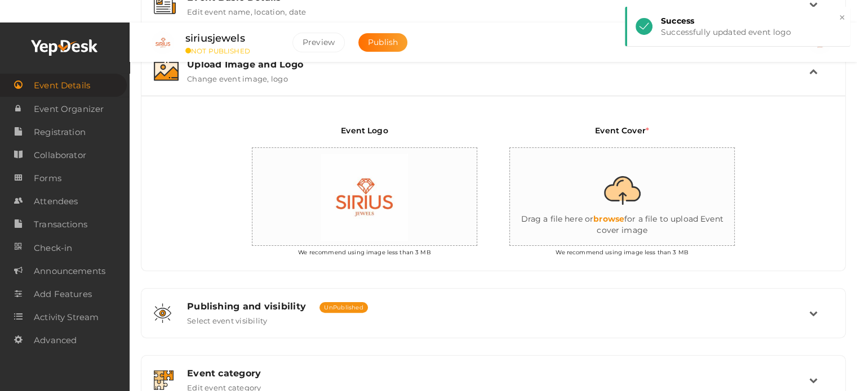
click at [646, 209] on input "file" at bounding box center [622, 197] width 225 height 99
type input "C:\fakepath\Perfect Men’s Engagement Rings for Your Special Moment.jpg"
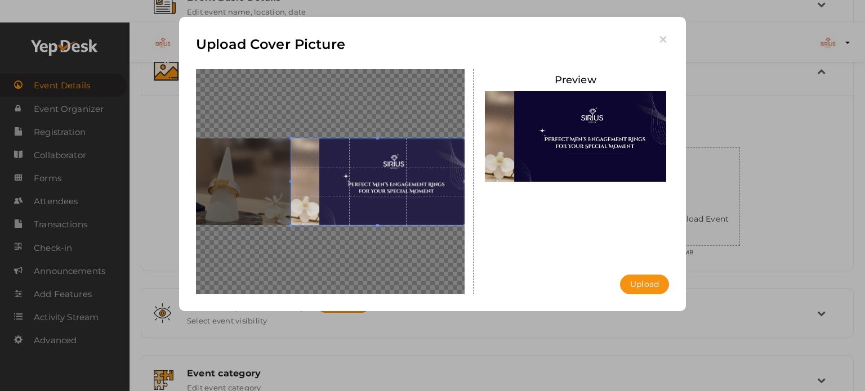
drag, startPoint x: 409, startPoint y: 195, endPoint x: 449, endPoint y: 200, distance: 39.7
click at [449, 200] on span at bounding box center [377, 182] width 173 height 87
click at [658, 279] on button "Upload" at bounding box center [644, 285] width 49 height 20
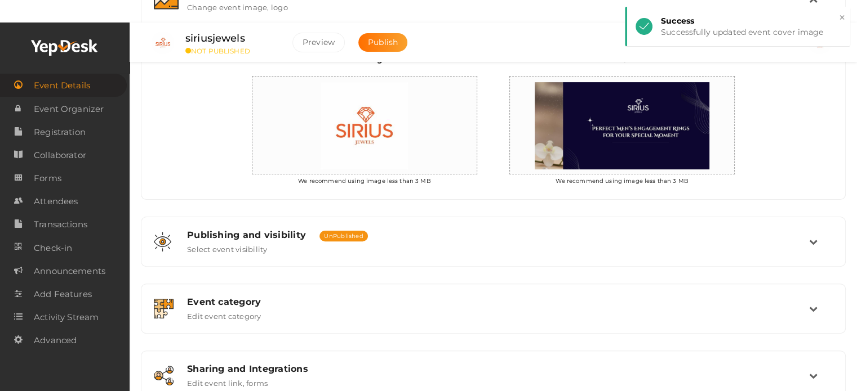
scroll to position [406, 0]
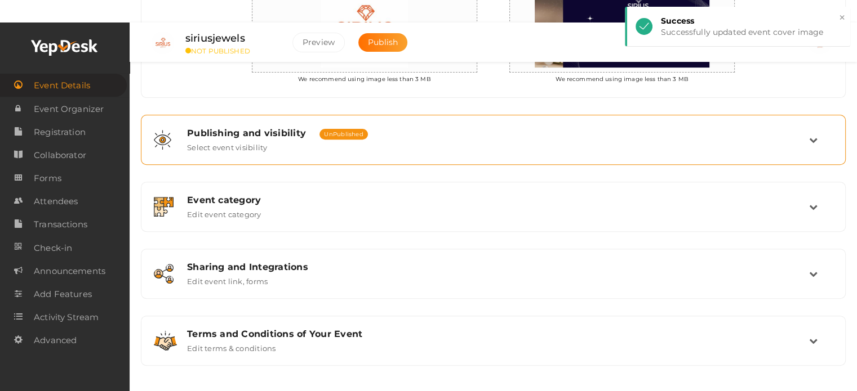
click at [573, 135] on div "Publishing and visibility Published UnPublished" at bounding box center [498, 133] width 622 height 11
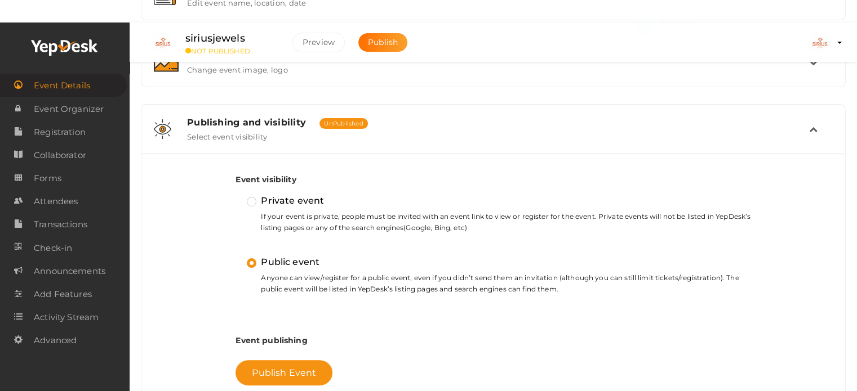
scroll to position [237, 0]
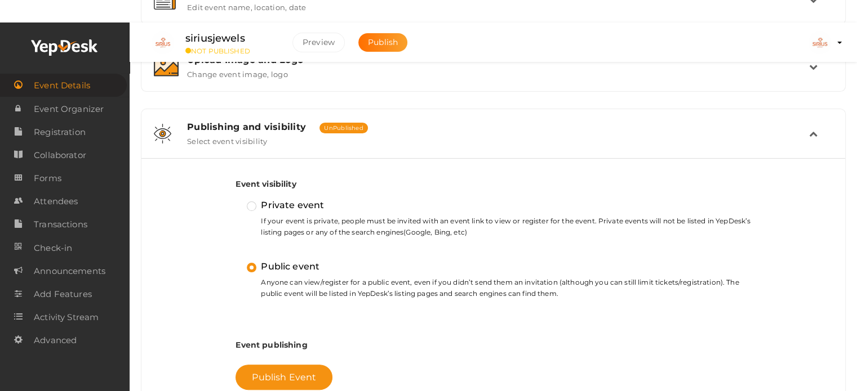
click at [412, 134] on div "Publishing and visibility Published UnPublished Select event visibility" at bounding box center [494, 134] width 630 height 24
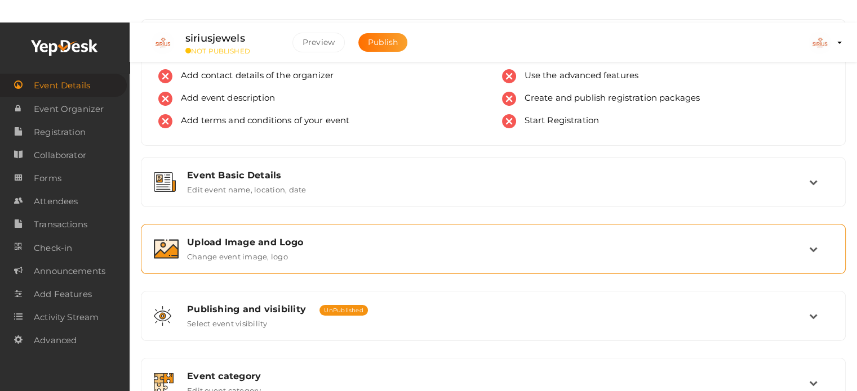
scroll to position [7, 0]
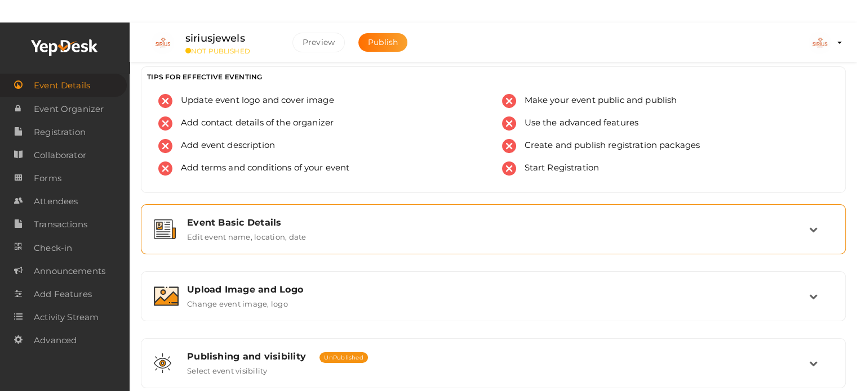
click at [302, 235] on label "Edit event name, location, date" at bounding box center [246, 235] width 119 height 14
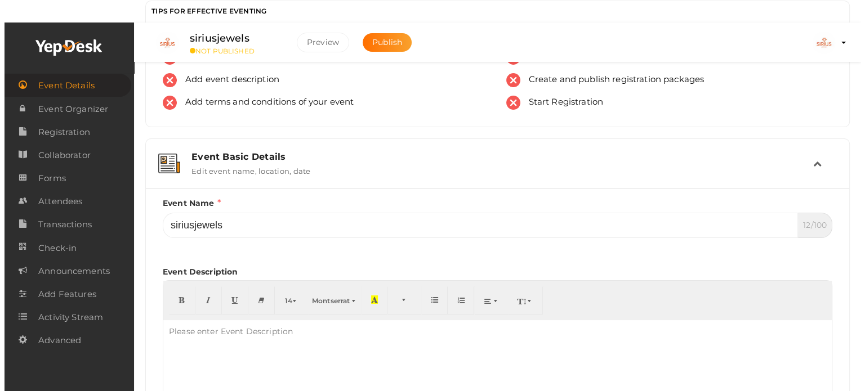
scroll to position [176, 0]
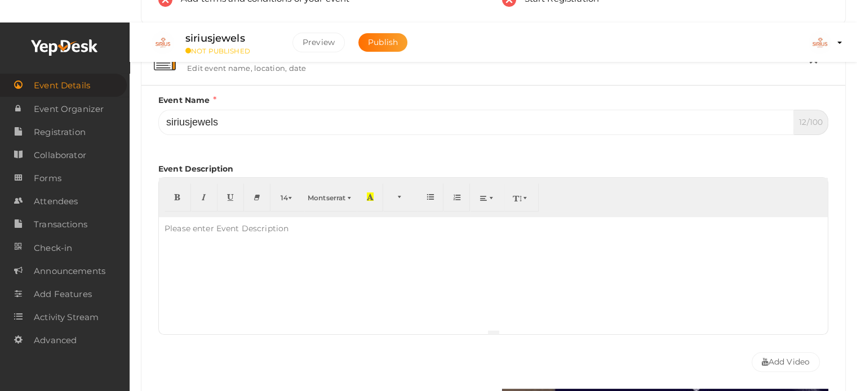
click at [189, 236] on div "Please enter Event Description" at bounding box center [226, 228] width 135 height 23
paste div
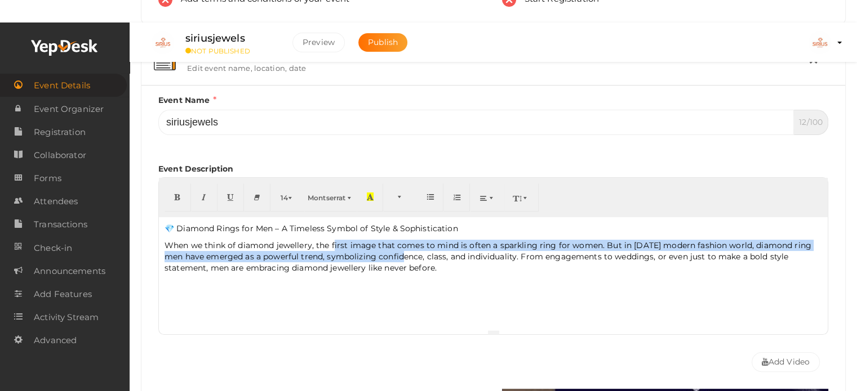
drag, startPoint x: 334, startPoint y: 247, endPoint x: 398, endPoint y: 253, distance: 64.5
click at [398, 253] on p "When we think of diamond jewellery, the first image that comes to mind is often…" at bounding box center [492, 257] width 657 height 34
type input "irst image that comes to mind is often a sparkling ring for women. But in today…"
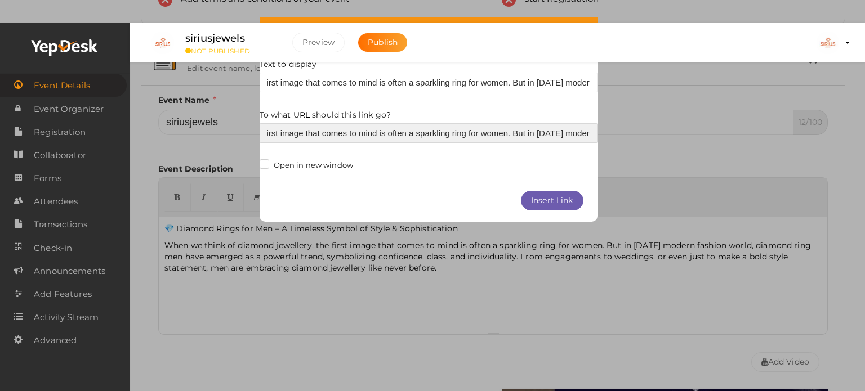
scroll to position [0, 328]
click at [421, 284] on div "× Insert Link Text to display irst image that comes to mind is often a sparklin…" at bounding box center [432, 195] width 865 height 391
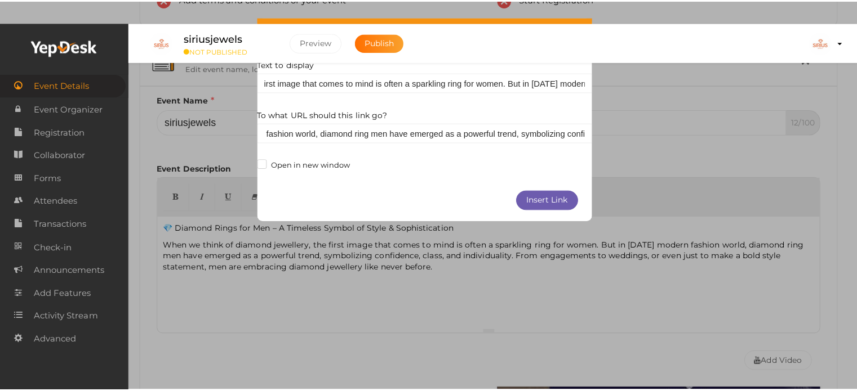
scroll to position [0, 0]
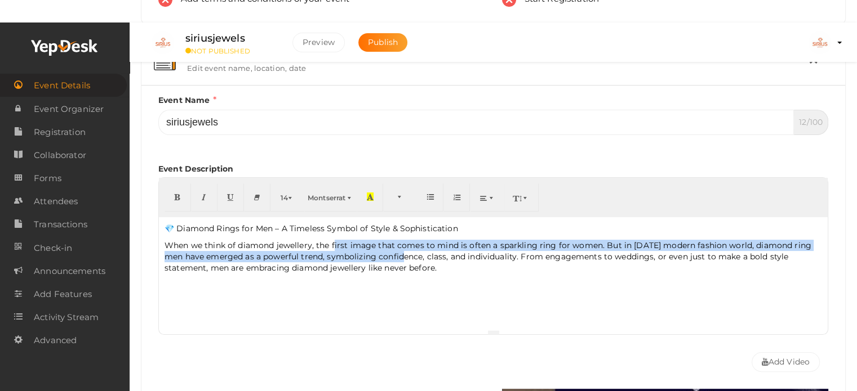
click at [377, 259] on p "When we think of diamond jewellery, the first image that comes to mind is often…" at bounding box center [492, 257] width 657 height 34
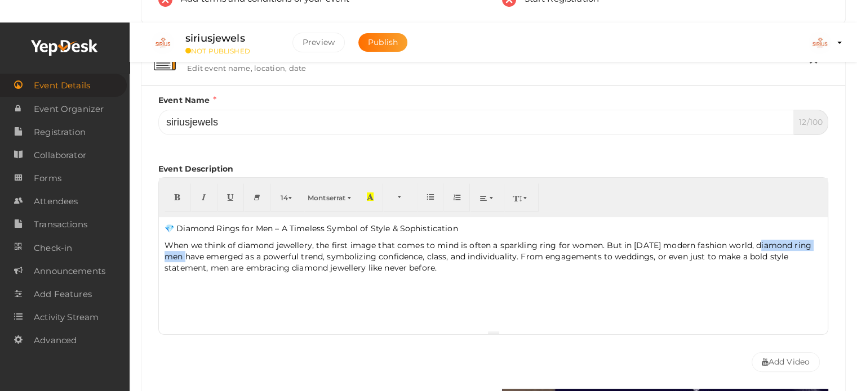
drag, startPoint x: 752, startPoint y: 243, endPoint x: 182, endPoint y: 253, distance: 570.1
click at [182, 253] on p "When we think of diamond jewellery, the first image that comes to mind is often…" at bounding box center [492, 257] width 657 height 34
click at [181, 193] on button "button" at bounding box center [177, 198] width 26 height 28
type input "diamond ring men"
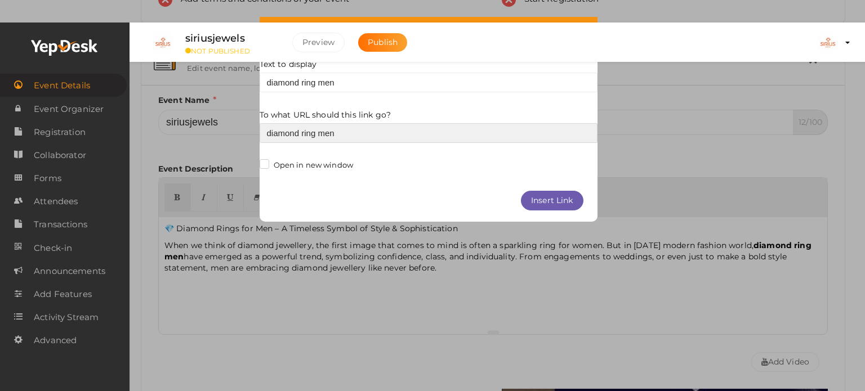
drag, startPoint x: 355, startPoint y: 132, endPoint x: 225, endPoint y: 110, distance: 132.6
click at [225, 110] on div "× Insert Link Text to display diamond ring men To what URL should this link go?…" at bounding box center [432, 195] width 865 height 391
paste input "[URL][DOMAIN_NAME]"
type input "[URL][DOMAIN_NAME]"
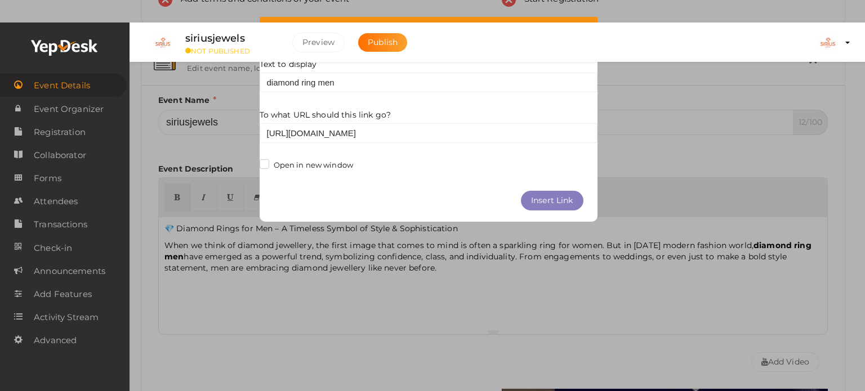
click at [552, 202] on button "Insert Link" at bounding box center [552, 201] width 63 height 20
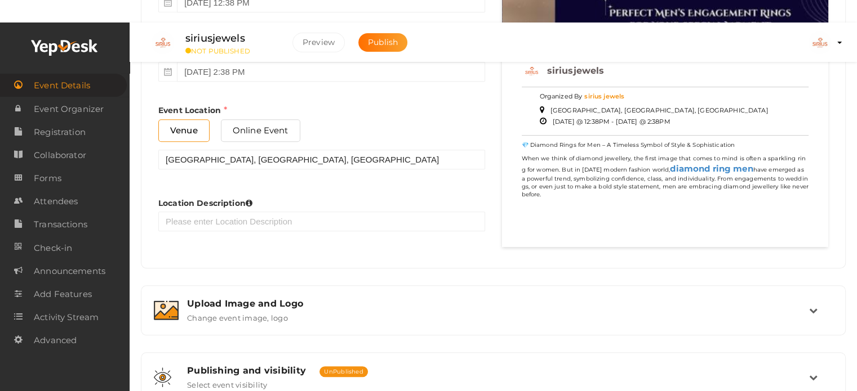
scroll to position [443, 0]
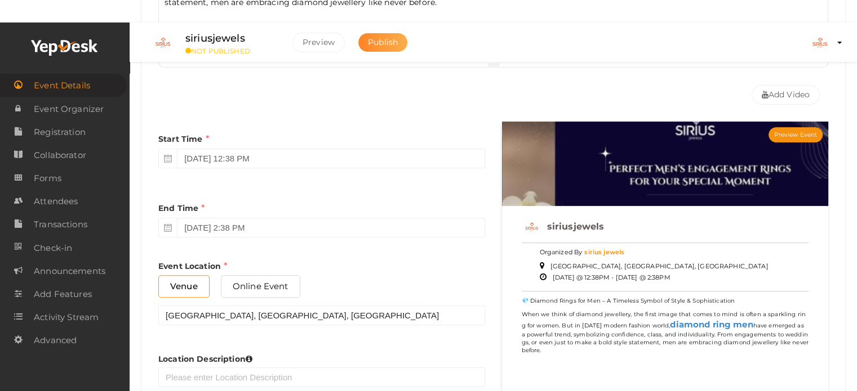
click at [376, 41] on span "Publish" at bounding box center [383, 42] width 30 height 10
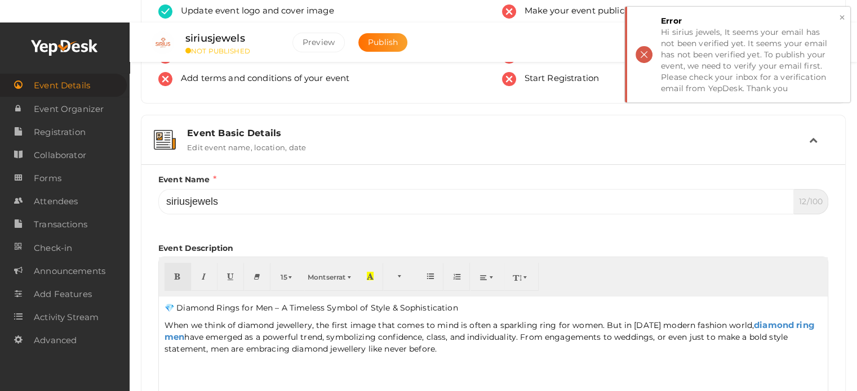
scroll to position [0, 0]
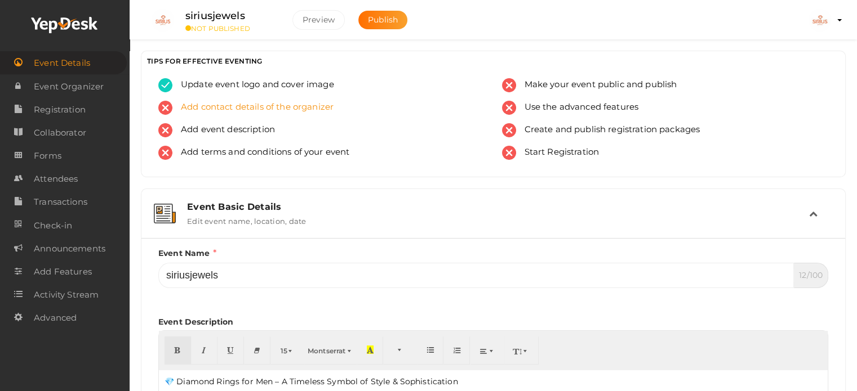
click at [229, 110] on span "Add contact details of the organizer" at bounding box center [252, 108] width 161 height 14
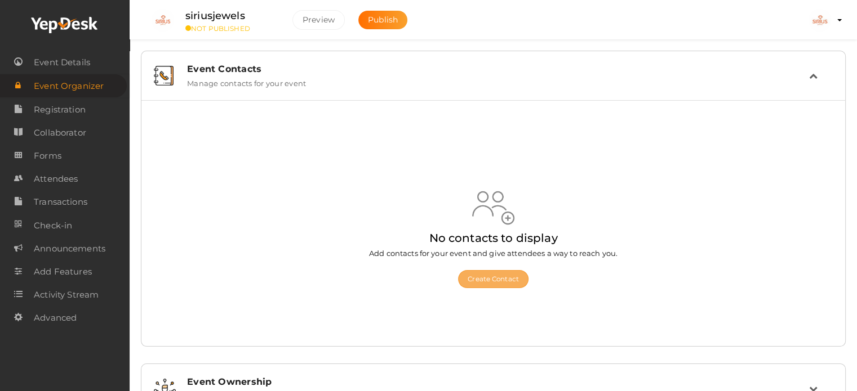
click at [486, 271] on button "Create Contact" at bounding box center [493, 279] width 70 height 18
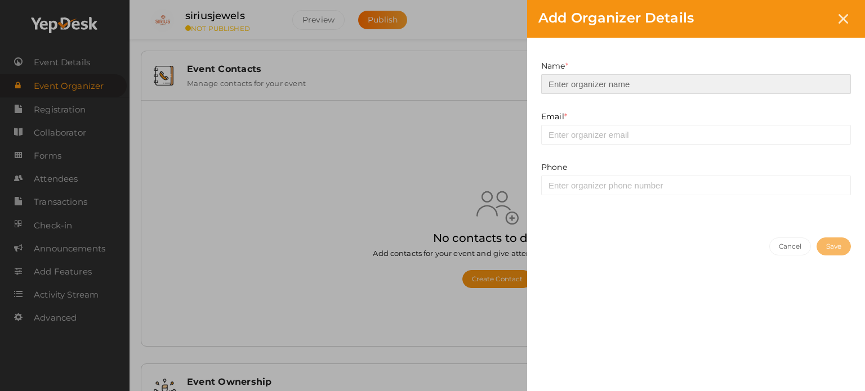
click at [561, 83] on input at bounding box center [696, 84] width 310 height 20
type input "sirius jewels"
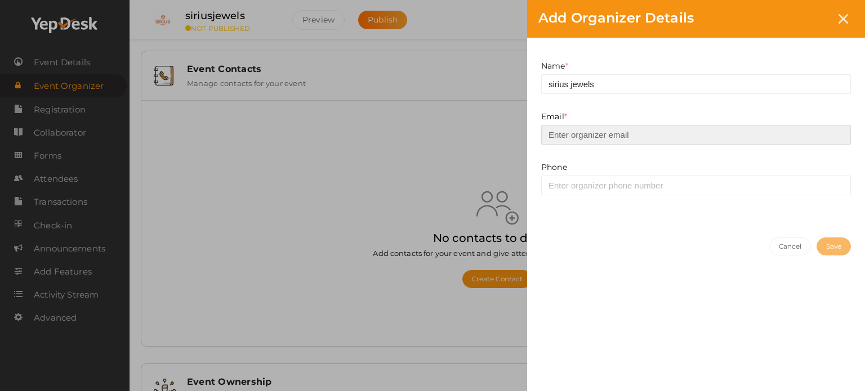
type input "[EMAIL_ADDRESS][DOMAIN_NAME]"
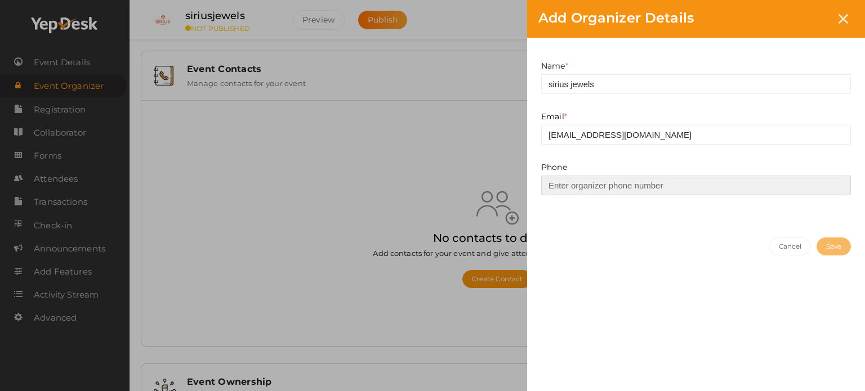
type input "08980499299"
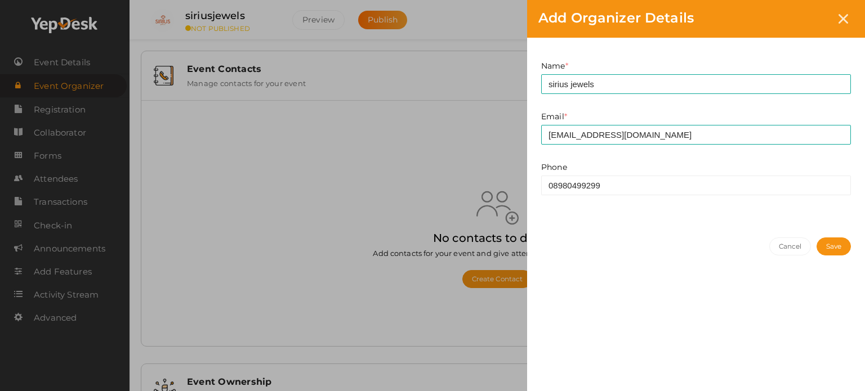
click at [836, 250] on button "Save" at bounding box center [834, 247] width 34 height 18
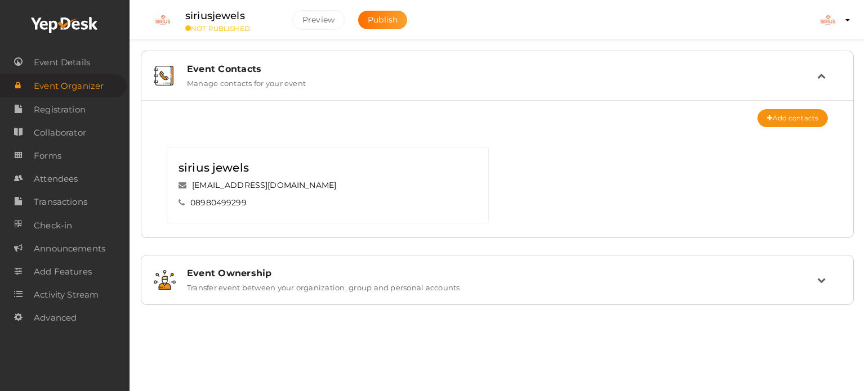
click at [226, 64] on div "Event Contacts" at bounding box center [502, 69] width 630 height 11
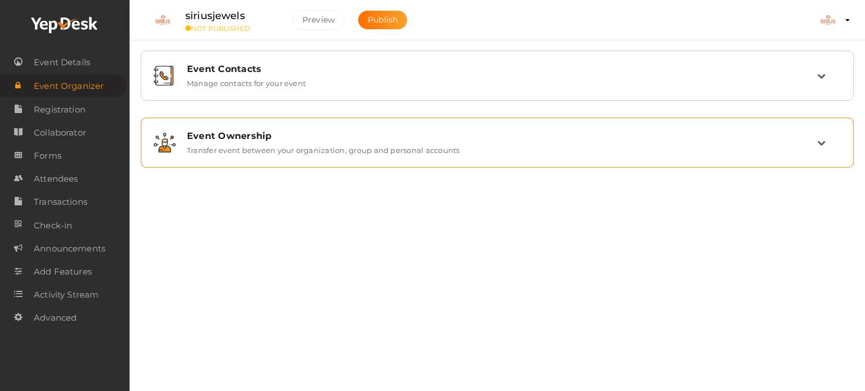
click at [253, 136] on div "Event Ownership" at bounding box center [502, 136] width 630 height 11
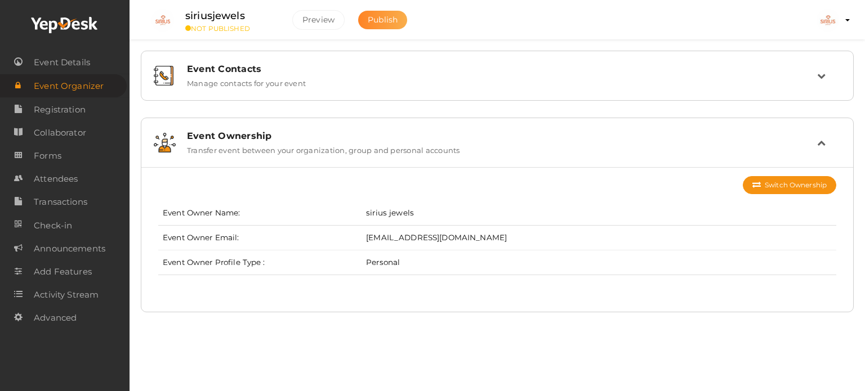
click at [376, 22] on span "Publish" at bounding box center [383, 20] width 30 height 10
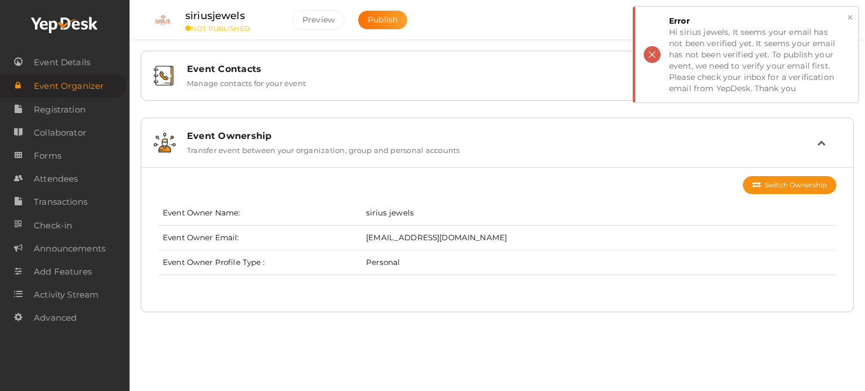
click at [848, 17] on button "×" at bounding box center [850, 17] width 7 height 13
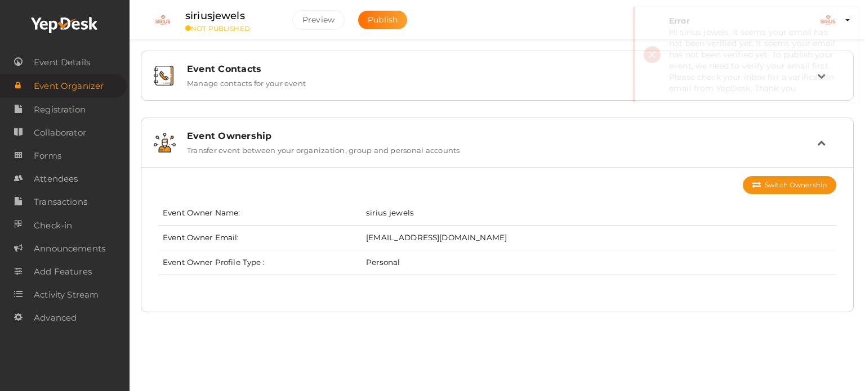
click at [851, 19] on button "×" at bounding box center [850, 17] width 7 height 13
click at [58, 157] on span "Forms" at bounding box center [48, 156] width 28 height 23
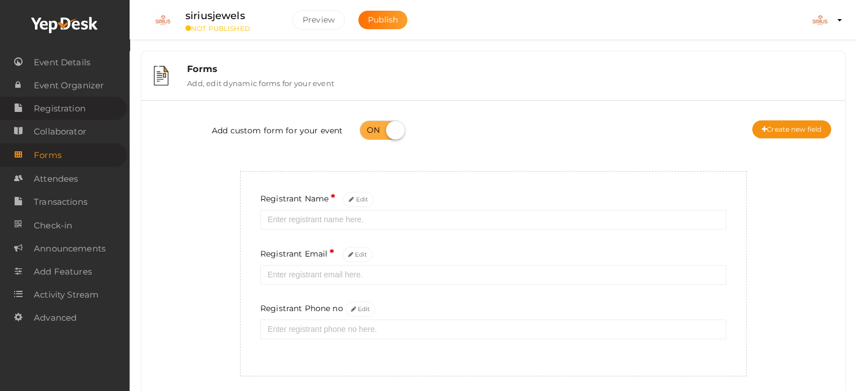
click at [52, 113] on span "Registration" at bounding box center [60, 108] width 52 height 23
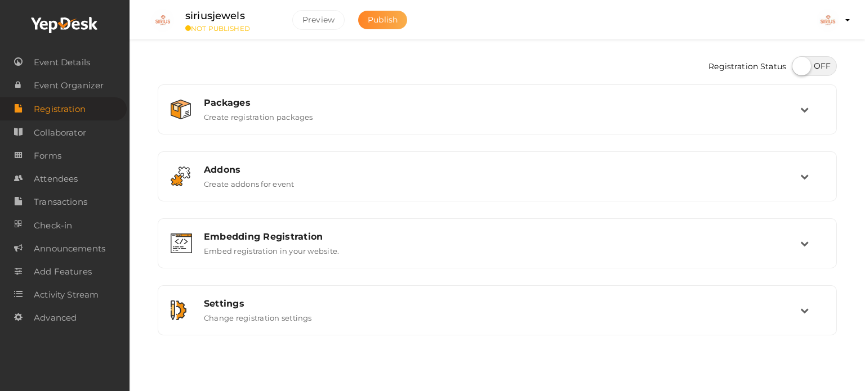
click at [395, 21] on span "Publish" at bounding box center [383, 20] width 30 height 10
click at [56, 54] on span "Event Details" at bounding box center [62, 62] width 56 height 23
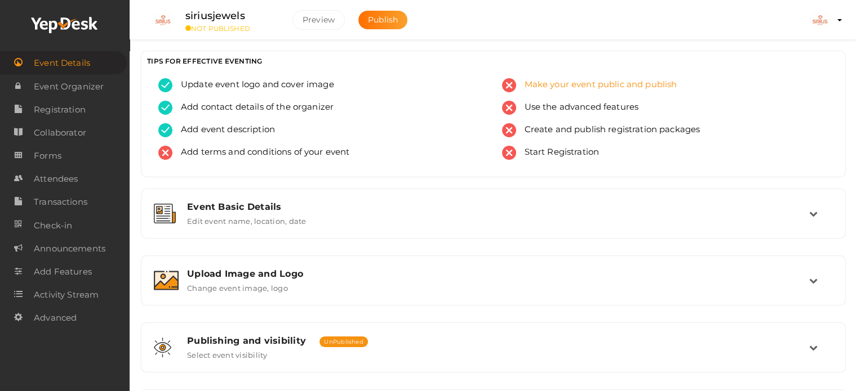
click at [516, 86] on span "Make your event public and publish" at bounding box center [596, 85] width 161 height 14
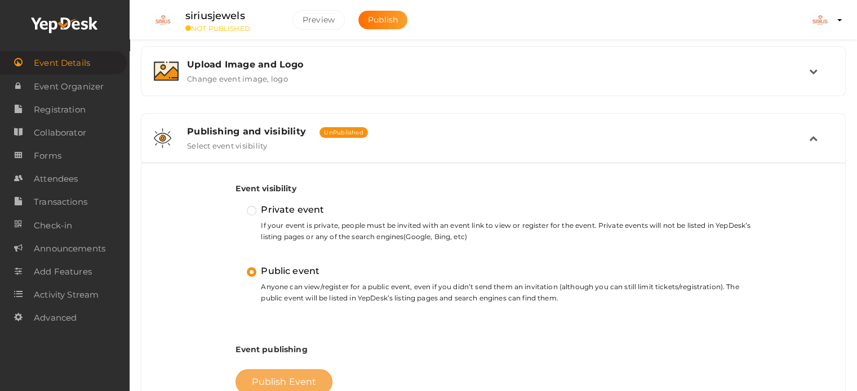
drag, startPoint x: 279, startPoint y: 378, endPoint x: 291, endPoint y: 370, distance: 14.2
click at [279, 379] on span "Publish Event" at bounding box center [284, 382] width 64 height 11
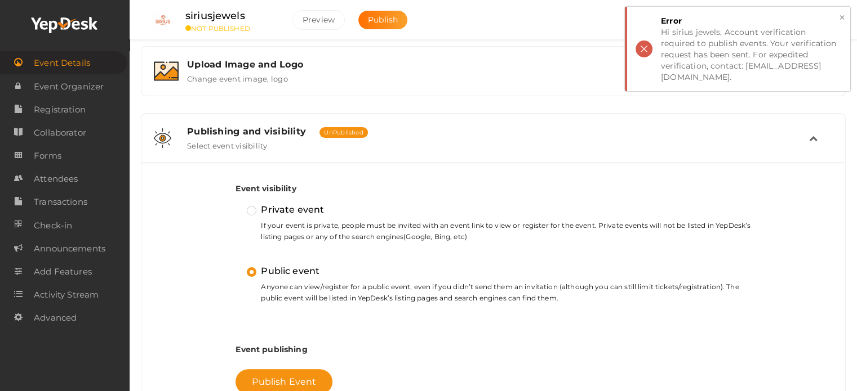
click at [843, 14] on button "×" at bounding box center [841, 17] width 7 height 13
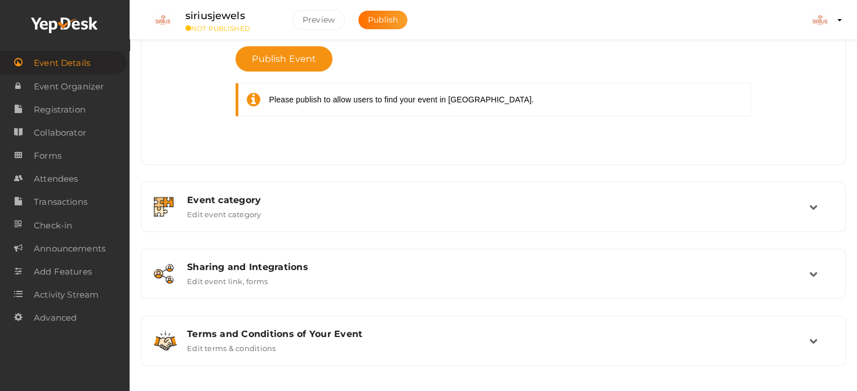
scroll to position [533, 0]
click at [277, 55] on span "Publish Event" at bounding box center [284, 58] width 64 height 11
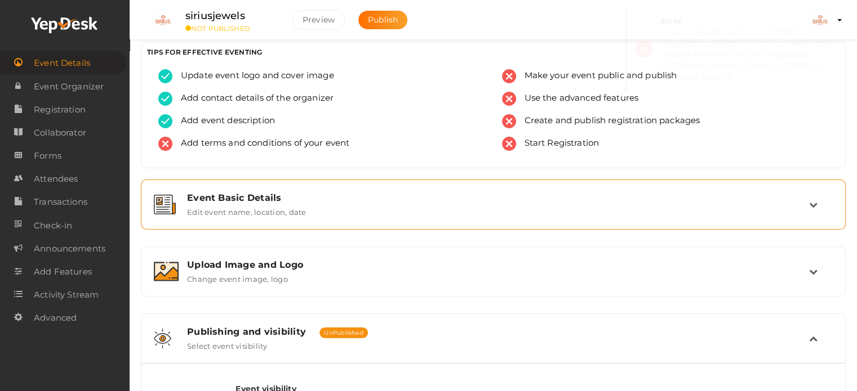
scroll to position [0, 0]
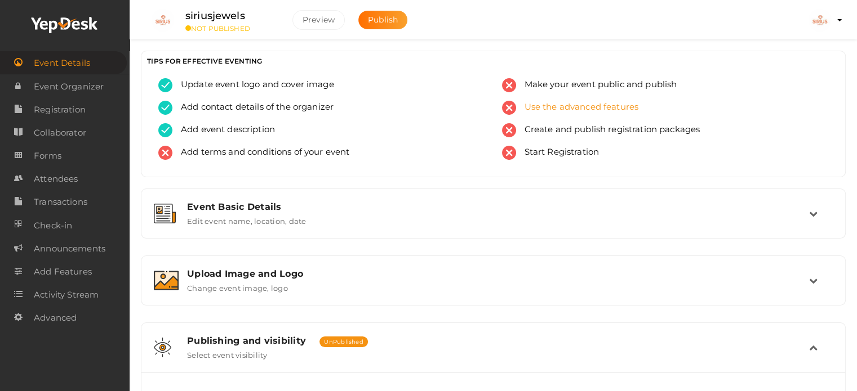
click at [509, 107] on img at bounding box center [509, 108] width 14 height 14
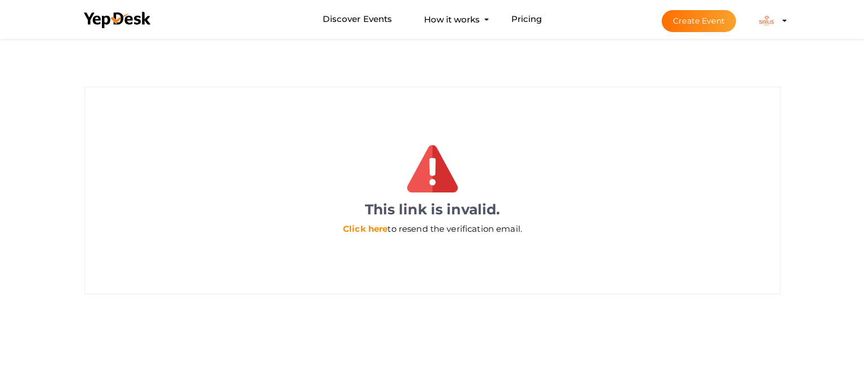
click at [359, 229] on link "Click here" at bounding box center [365, 229] width 44 height 11
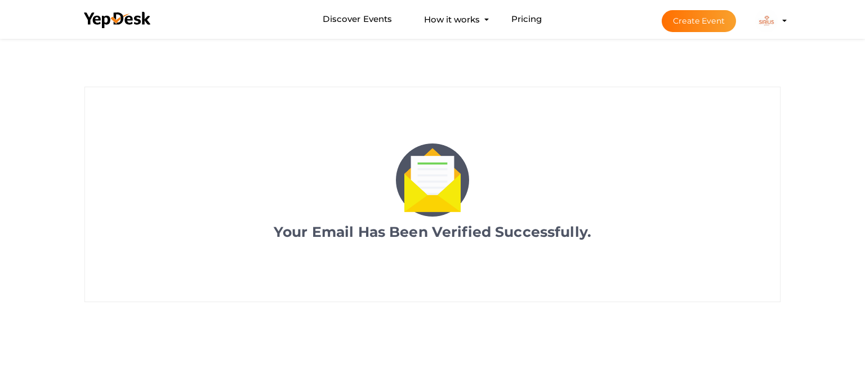
click at [764, 22] on img at bounding box center [766, 21] width 23 height 23
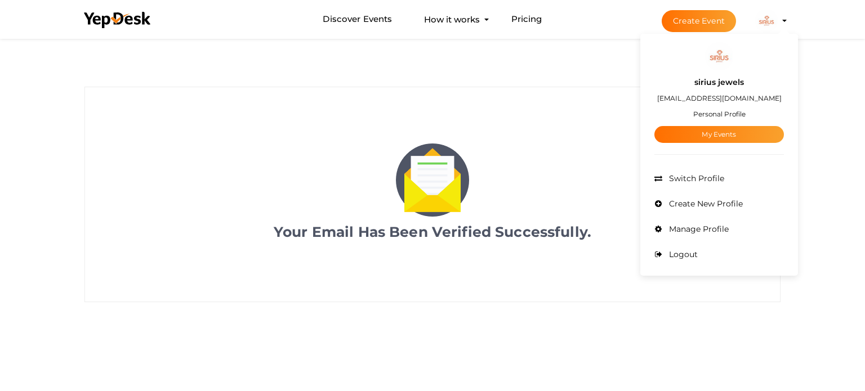
click at [723, 110] on small "Personal Profile" at bounding box center [719, 114] width 52 height 8
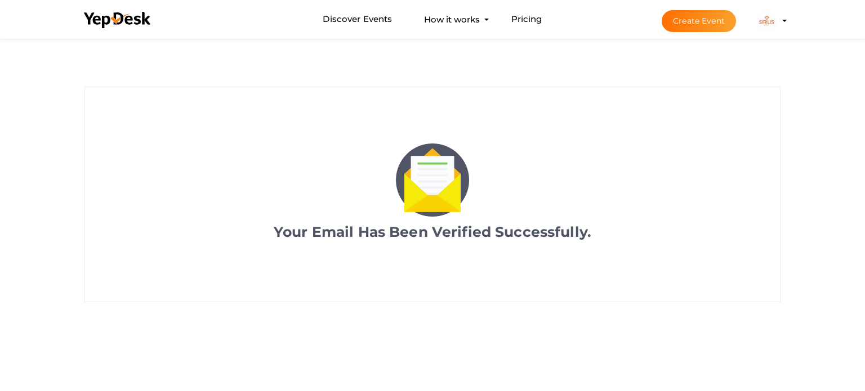
click at [782, 21] on li "Create Event sirius jewels diamondjewellery443@gmail.com Personal Profile My Ev…" at bounding box center [714, 21] width 150 height 41
click at [773, 15] on img at bounding box center [766, 21] width 23 height 23
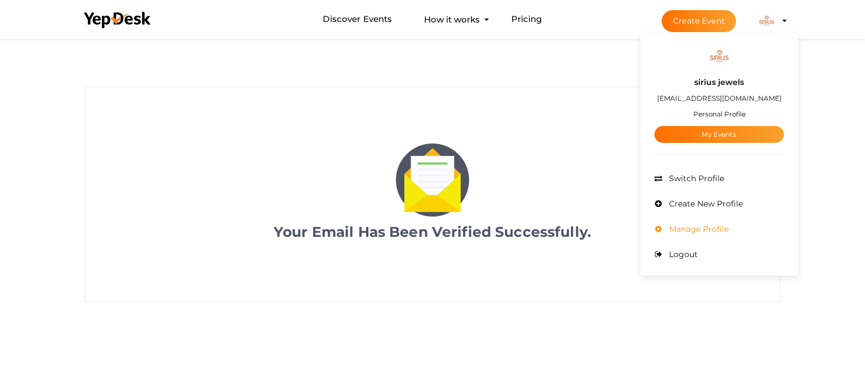
click at [705, 234] on li "Manage Profile" at bounding box center [720, 229] width 130 height 25
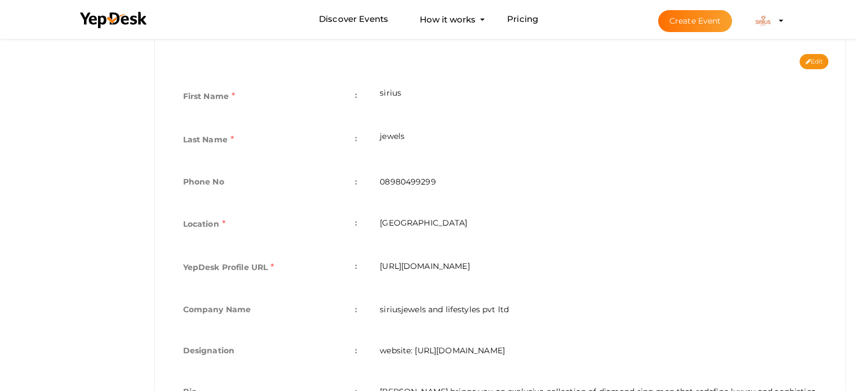
scroll to position [342, 0]
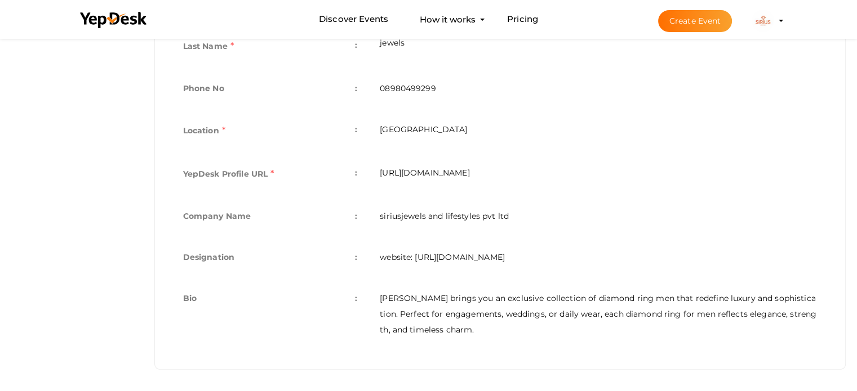
drag, startPoint x: 565, startPoint y: 173, endPoint x: 382, endPoint y: 172, distance: 183.1
click at [382, 172] on td "[URL][DOMAIN_NAME]" at bounding box center [598, 175] width 460 height 43
copy td "[URL][DOMAIN_NAME]"
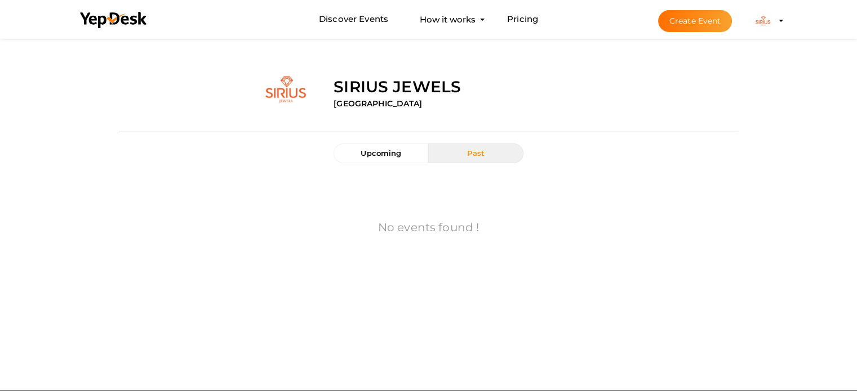
click at [785, 21] on li "Create Event sirius jewels diamondjewellery443@gmail.com Personal Profile My Ev…" at bounding box center [710, 21] width 150 height 41
click at [769, 22] on img at bounding box center [762, 21] width 23 height 23
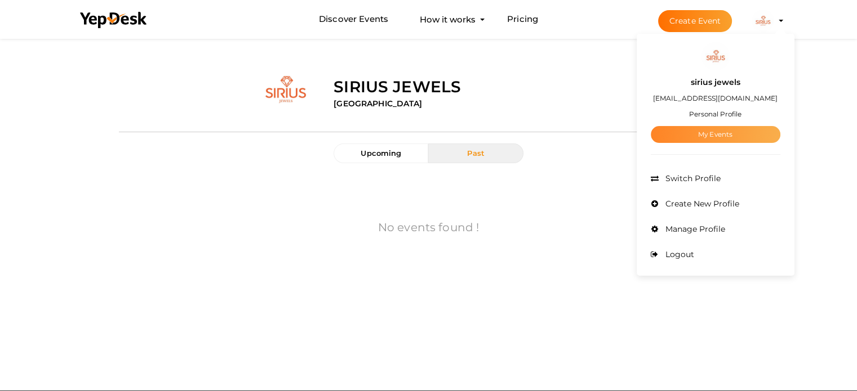
click at [709, 136] on link "My Events" at bounding box center [716, 134] width 130 height 17
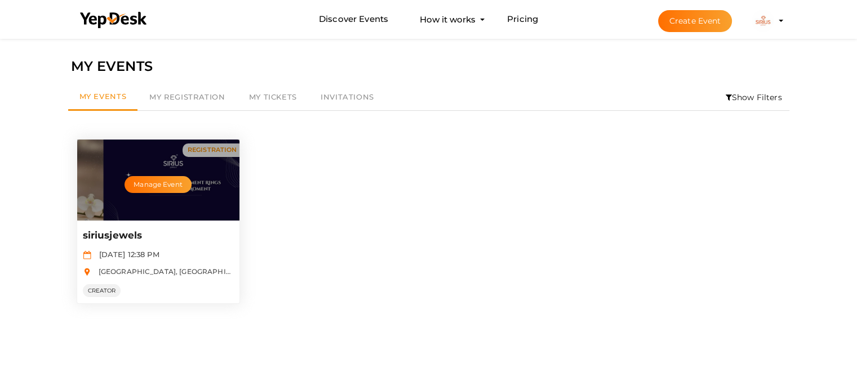
click at [203, 207] on div "Manage Event" at bounding box center [158, 180] width 162 height 81
click at [167, 181] on button "Manage Event" at bounding box center [157, 184] width 66 height 17
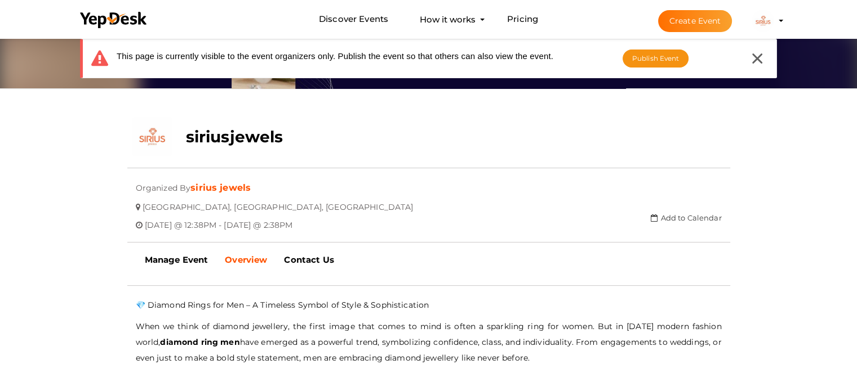
scroll to position [143, 0]
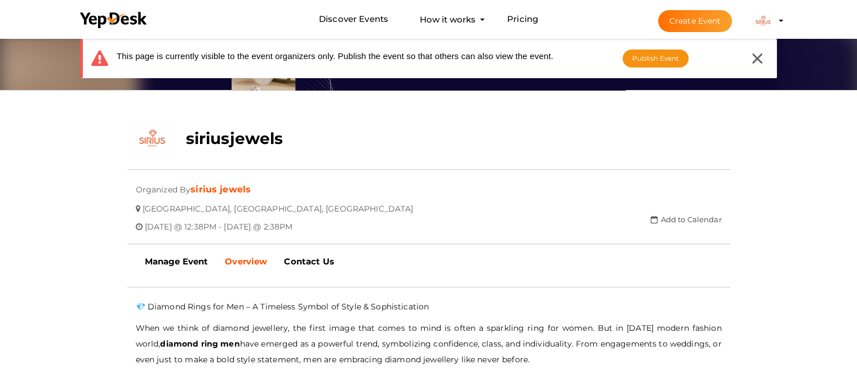
click at [176, 341] on b "diamond ring men" at bounding box center [199, 344] width 79 height 10
drag, startPoint x: 176, startPoint y: 341, endPoint x: 262, endPoint y: 337, distance: 86.3
click at [177, 340] on b "diamond ring men" at bounding box center [199, 344] width 79 height 10
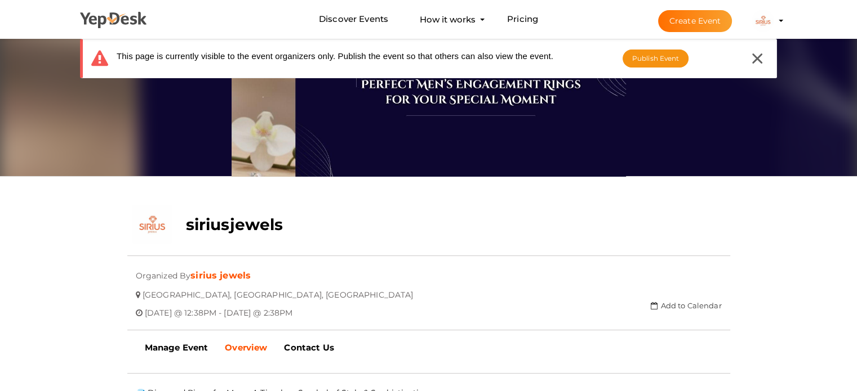
scroll to position [0, 0]
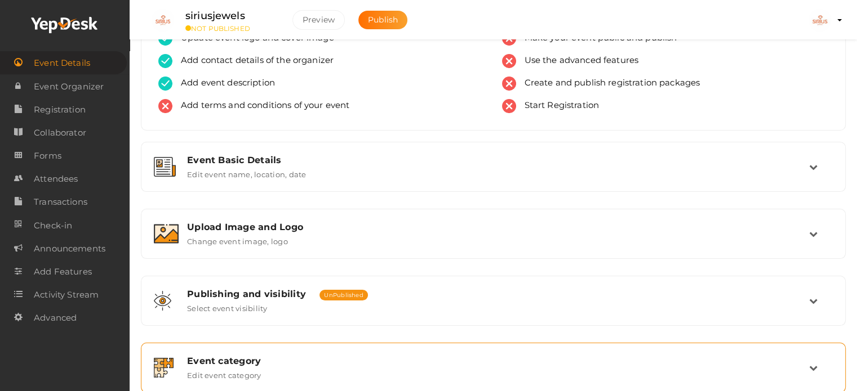
scroll to position [41, 0]
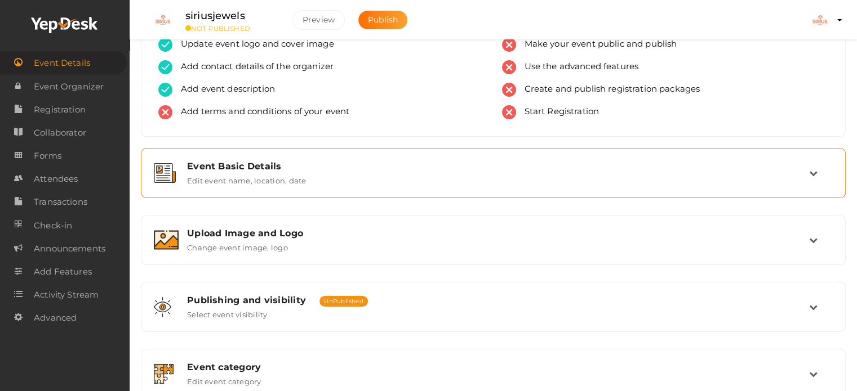
click at [320, 173] on div "Event Basic Details Edit event name, location, date" at bounding box center [494, 173] width 630 height 24
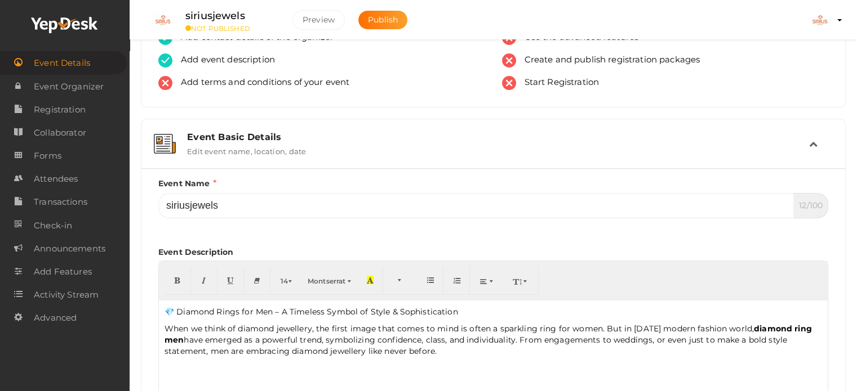
scroll to position [210, 0]
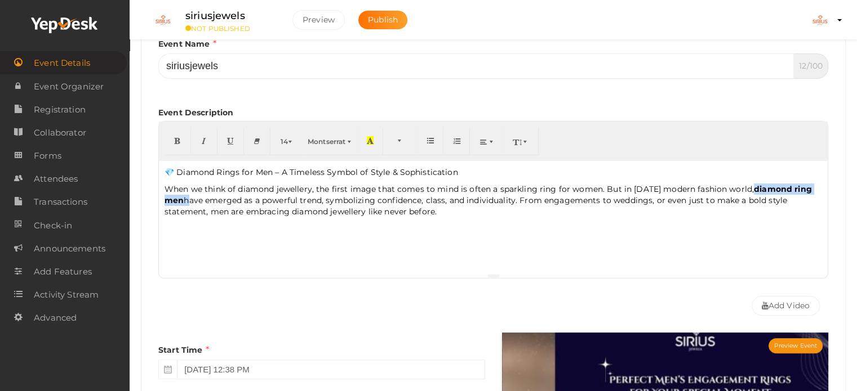
drag, startPoint x: 753, startPoint y: 191, endPoint x: 182, endPoint y: 192, distance: 570.0
click at [186, 201] on p "When we think of diamond jewellery, the first image that comes to mind is often…" at bounding box center [492, 201] width 657 height 34
type input "diamond ring men"
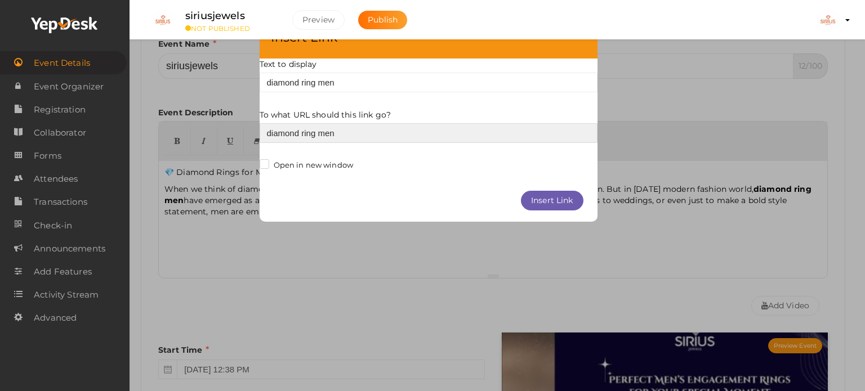
drag, startPoint x: 354, startPoint y: 131, endPoint x: 215, endPoint y: 132, distance: 139.1
click at [221, 135] on div "× Insert Link Text to display diamond ring men To what URL should this link go?…" at bounding box center [432, 195] width 865 height 391
paste input "[URL][DOMAIN_NAME]"
type input "[URL][DOMAIN_NAME]"
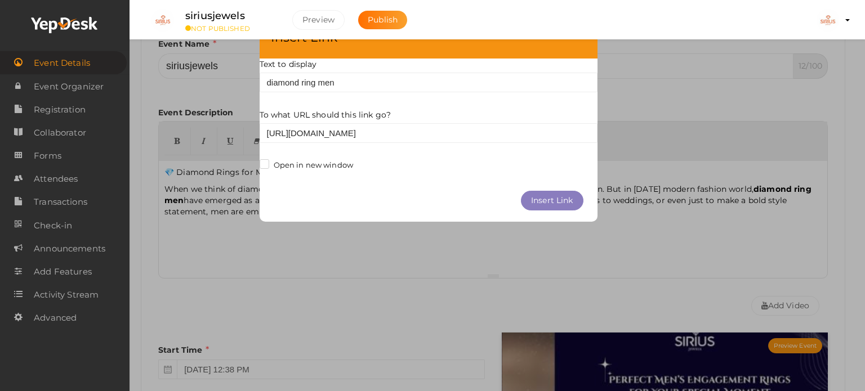
click at [560, 199] on button "Insert Link" at bounding box center [552, 201] width 63 height 20
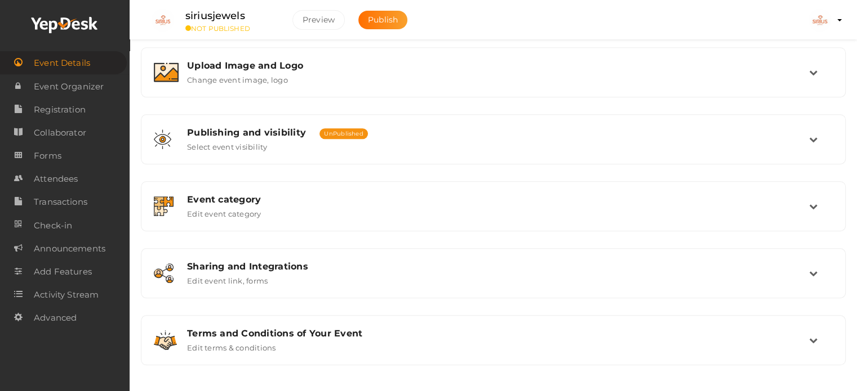
scroll to position [816, 0]
click at [388, 22] on span "Publish" at bounding box center [383, 20] width 30 height 10
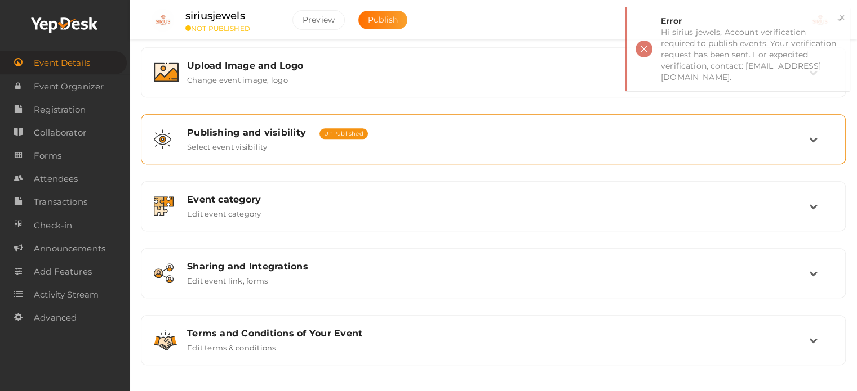
click at [345, 128] on span "UnPublished" at bounding box center [343, 133] width 48 height 11
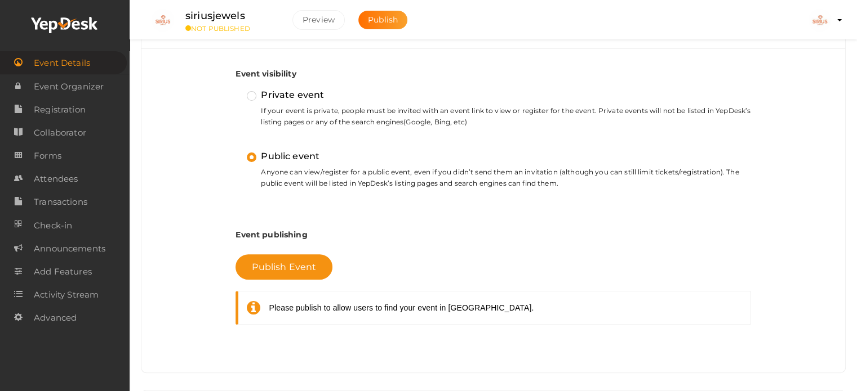
scroll to position [321, 0]
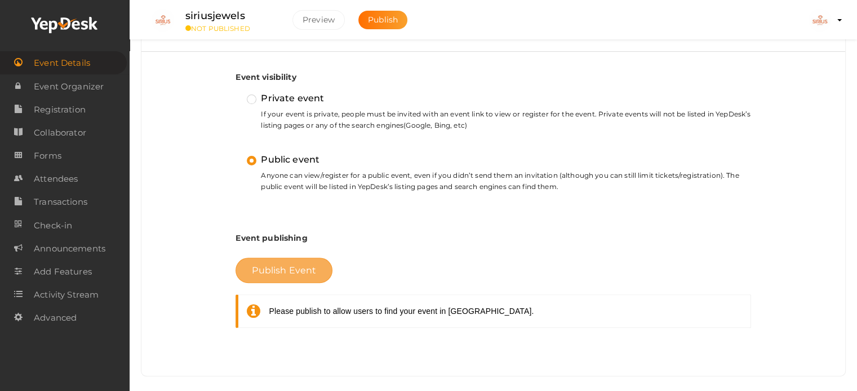
click at [265, 261] on button "Publish Event" at bounding box center [283, 270] width 97 height 25
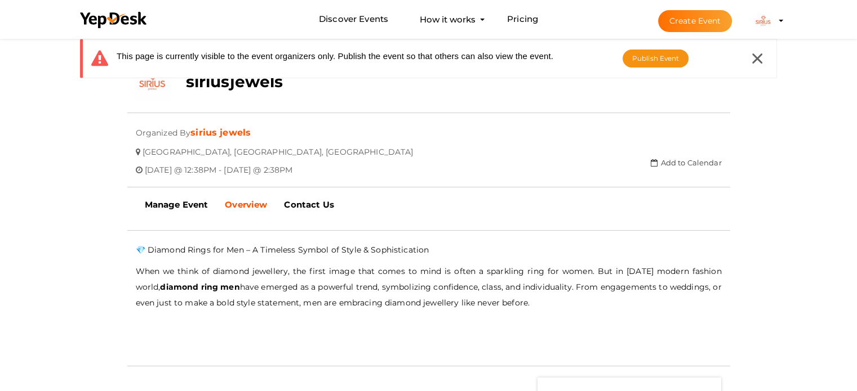
scroll to position [199, 0]
